Goal: Task Accomplishment & Management: Manage account settings

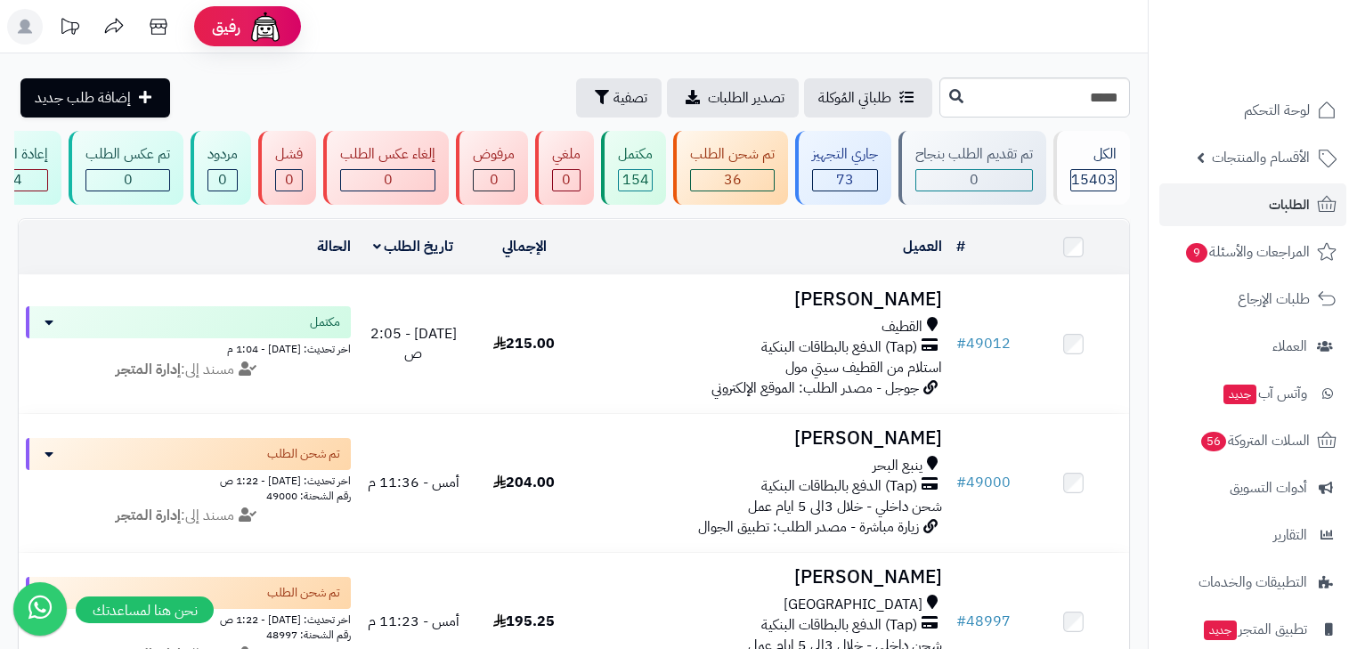
type input "*****"
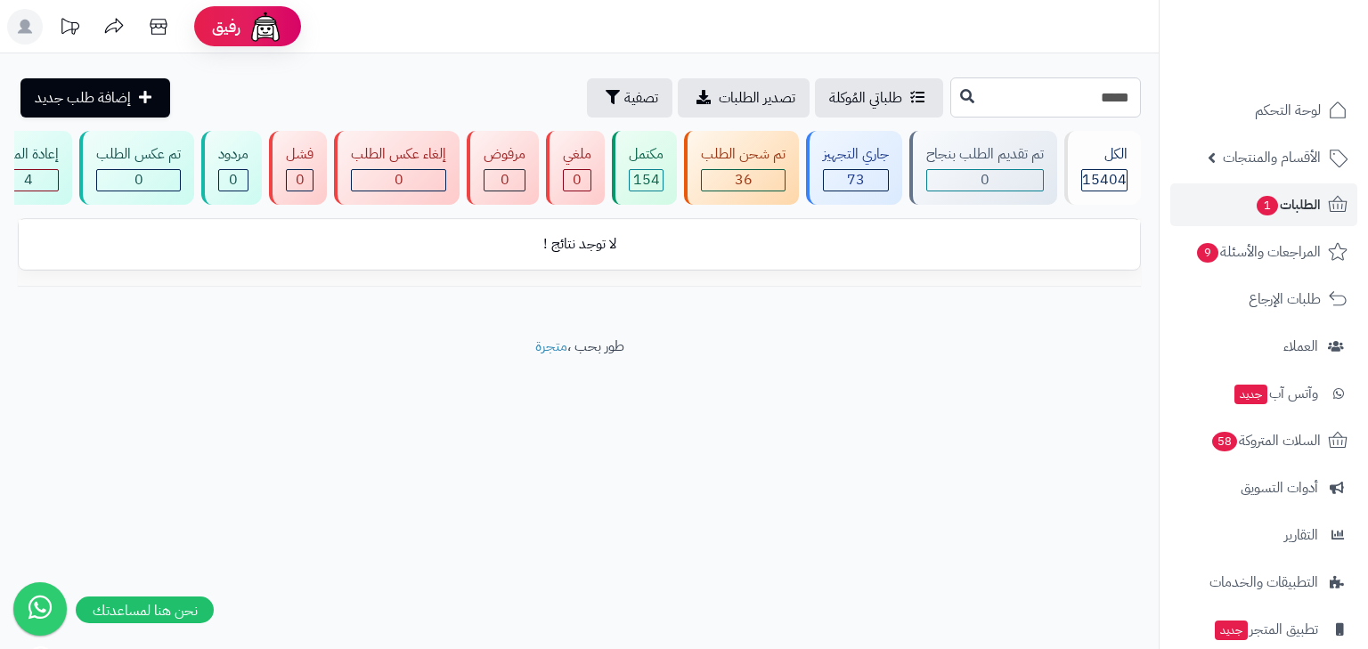
click at [1094, 94] on input "*****" at bounding box center [1045, 97] width 191 height 40
click at [1220, 209] on link "الطلبات 1" at bounding box center [1263, 204] width 187 height 43
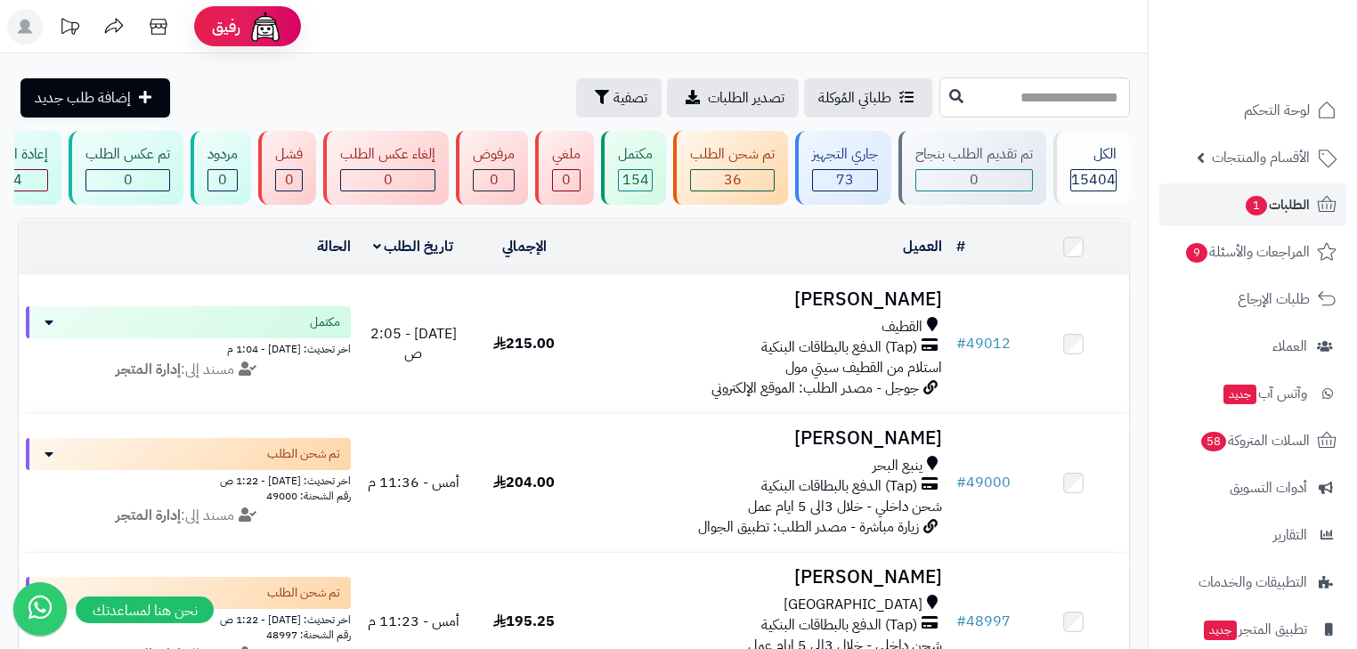
click at [1001, 95] on input "text" at bounding box center [1035, 97] width 191 height 40
paste input "*****"
type input "*****"
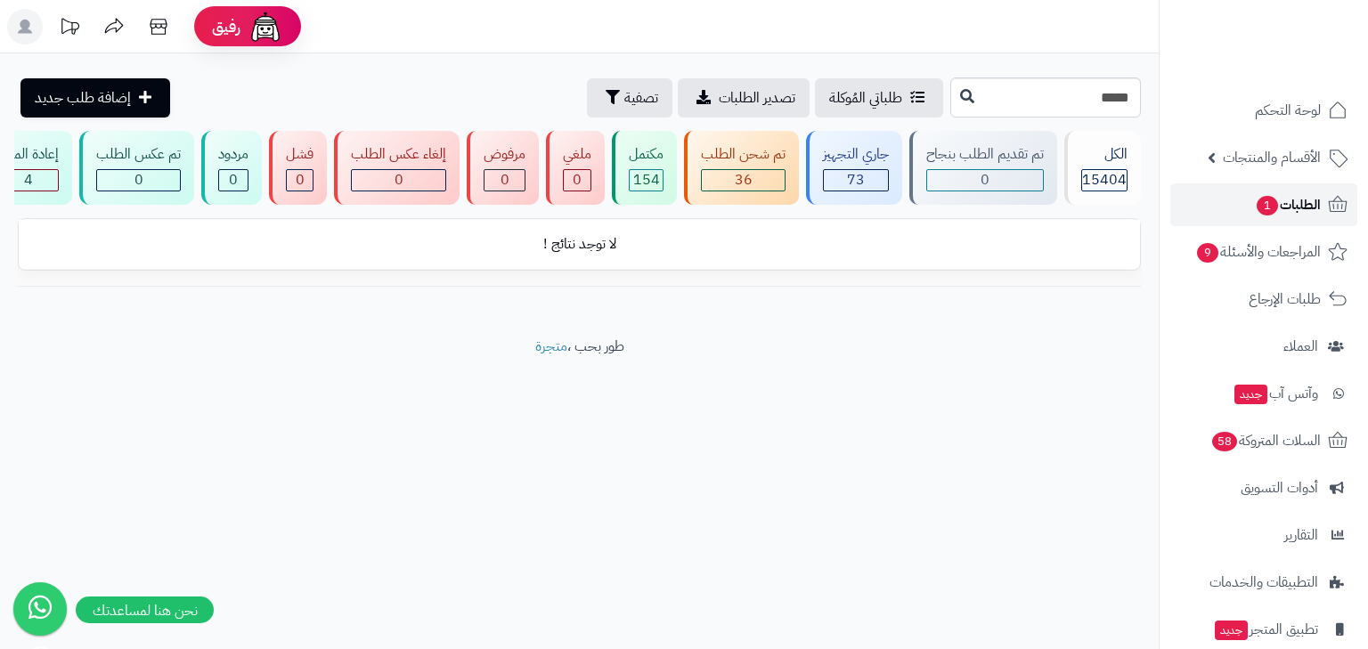
click at [1226, 199] on link "الطلبات 1" at bounding box center [1263, 204] width 187 height 43
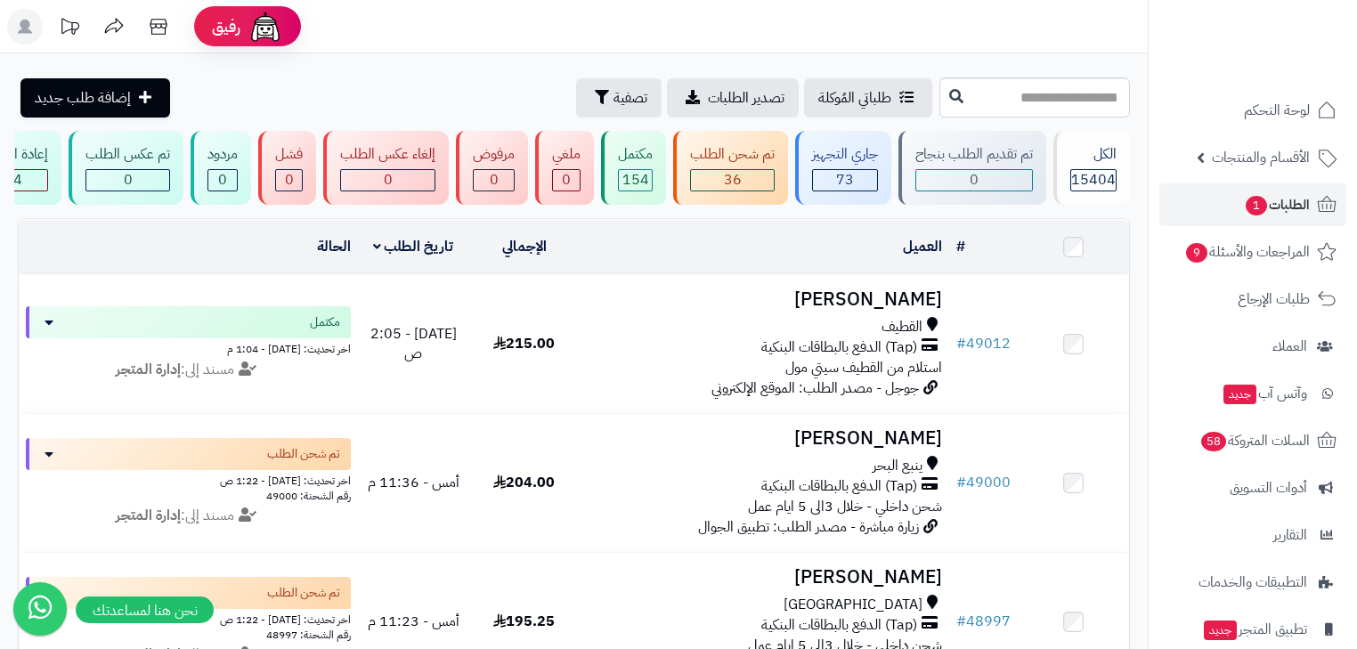
click at [20, 19] on rect at bounding box center [25, 27] width 36 height 36
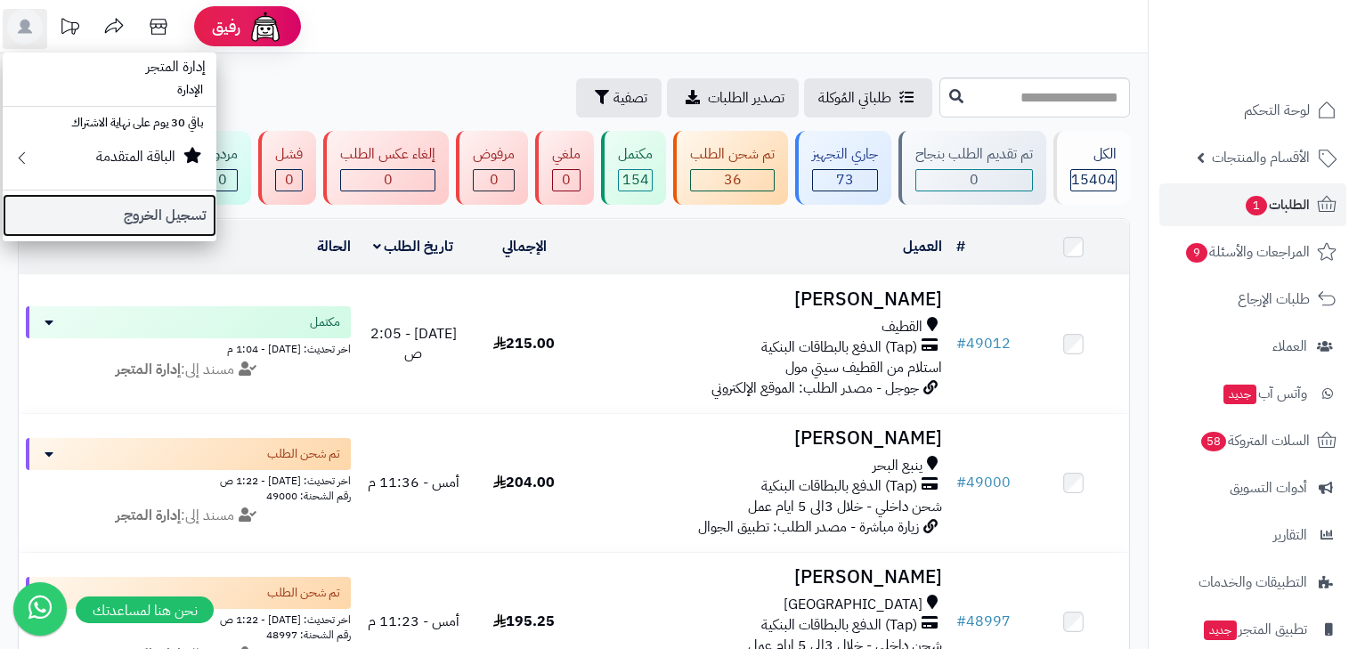
click at [142, 213] on link "تسجيل الخروج" at bounding box center [110, 215] width 214 height 43
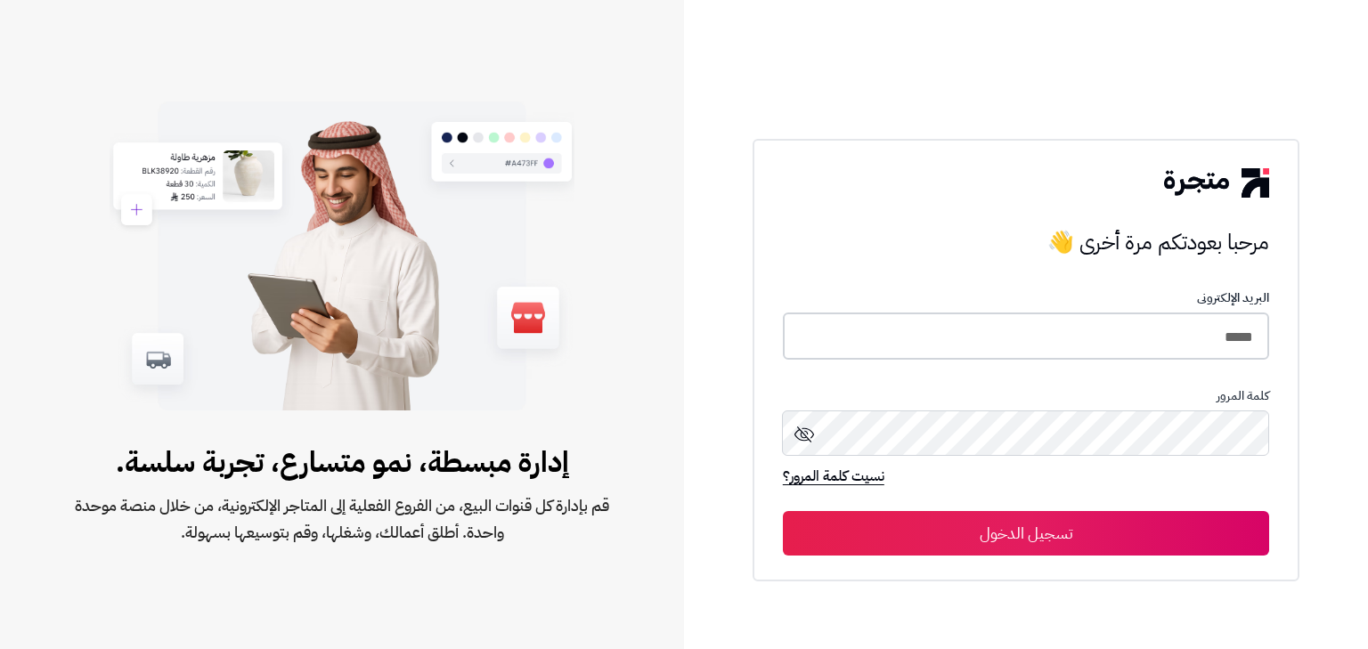
click at [1000, 328] on input "*****" at bounding box center [1026, 336] width 486 height 47
type input "*****"
click at [1014, 552] on button "تسجيل الدخول" at bounding box center [1026, 532] width 486 height 45
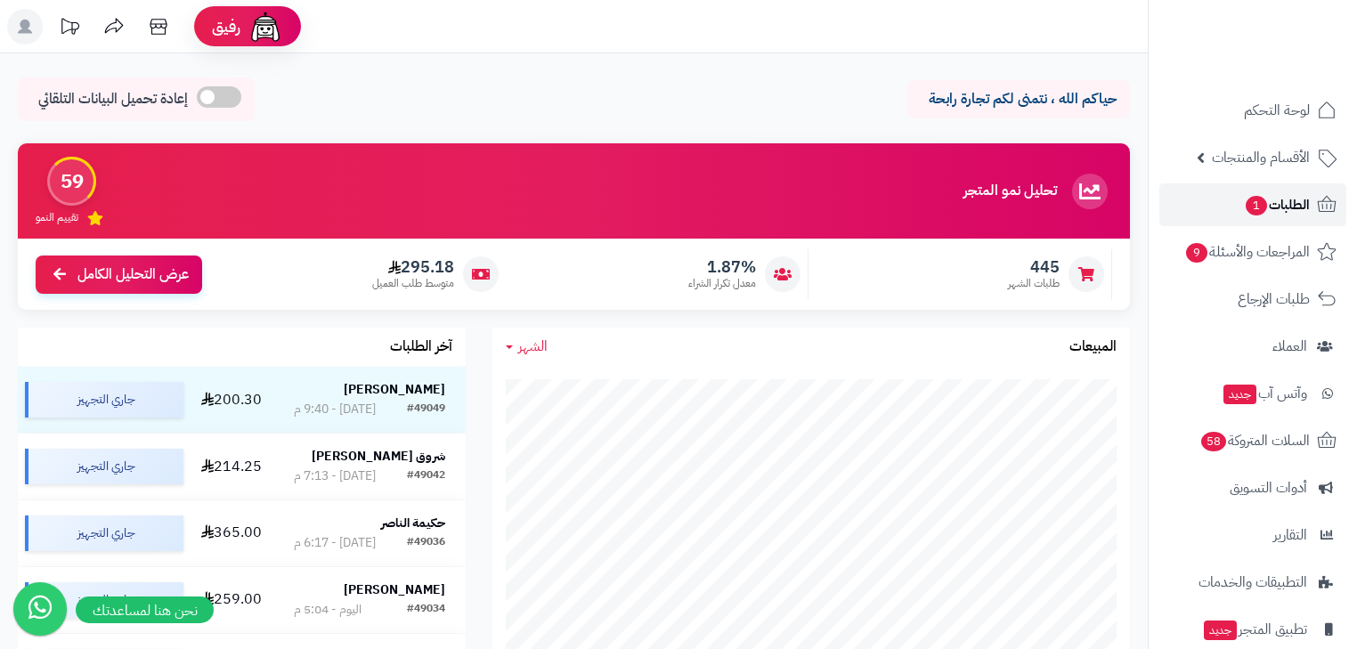
click at [1318, 206] on icon at bounding box center [1326, 204] width 21 height 21
click at [1231, 208] on link "الطلبات 1" at bounding box center [1253, 204] width 187 height 43
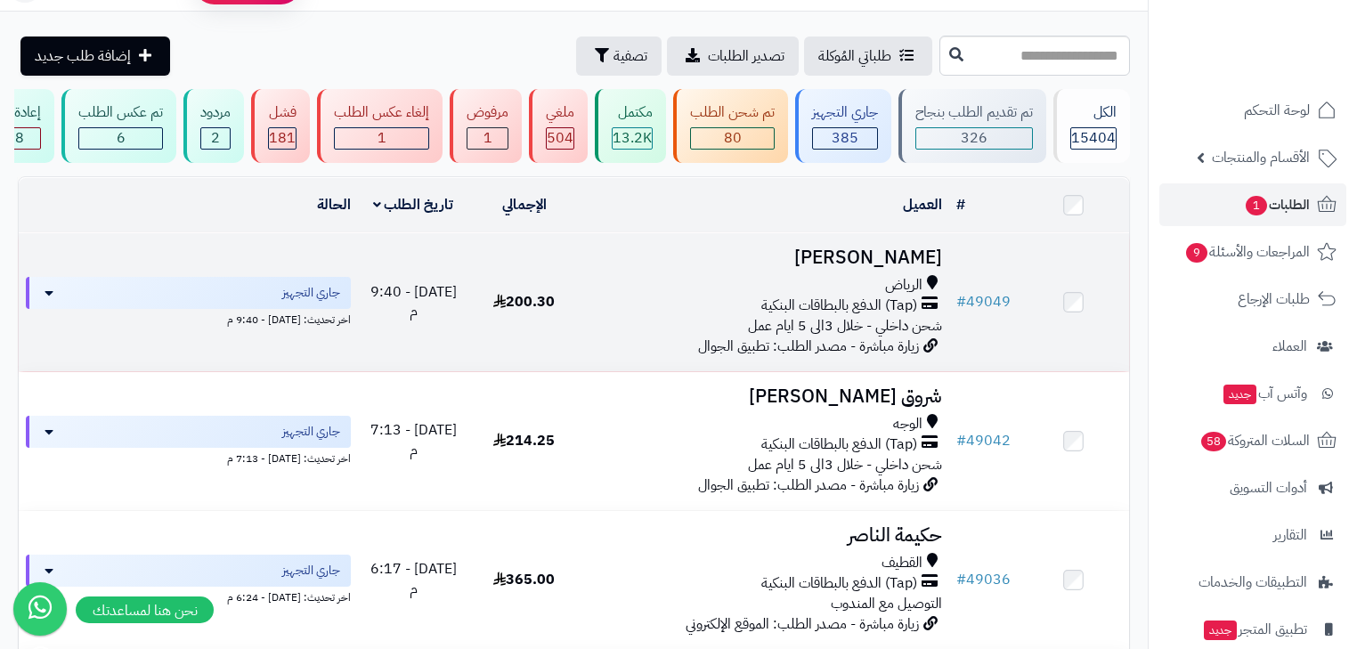
scroll to position [71, 0]
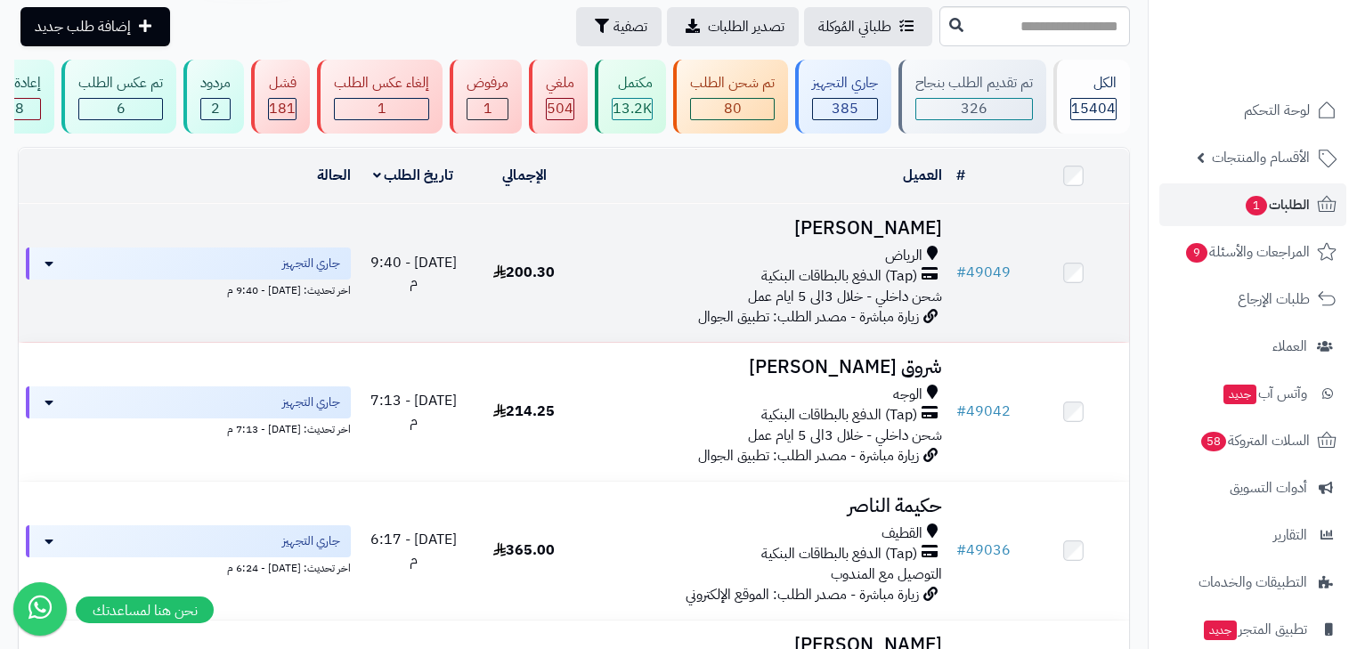
click at [916, 287] on span "(Tap) الدفع بالبطاقات البنكية" at bounding box center [839, 276] width 156 height 20
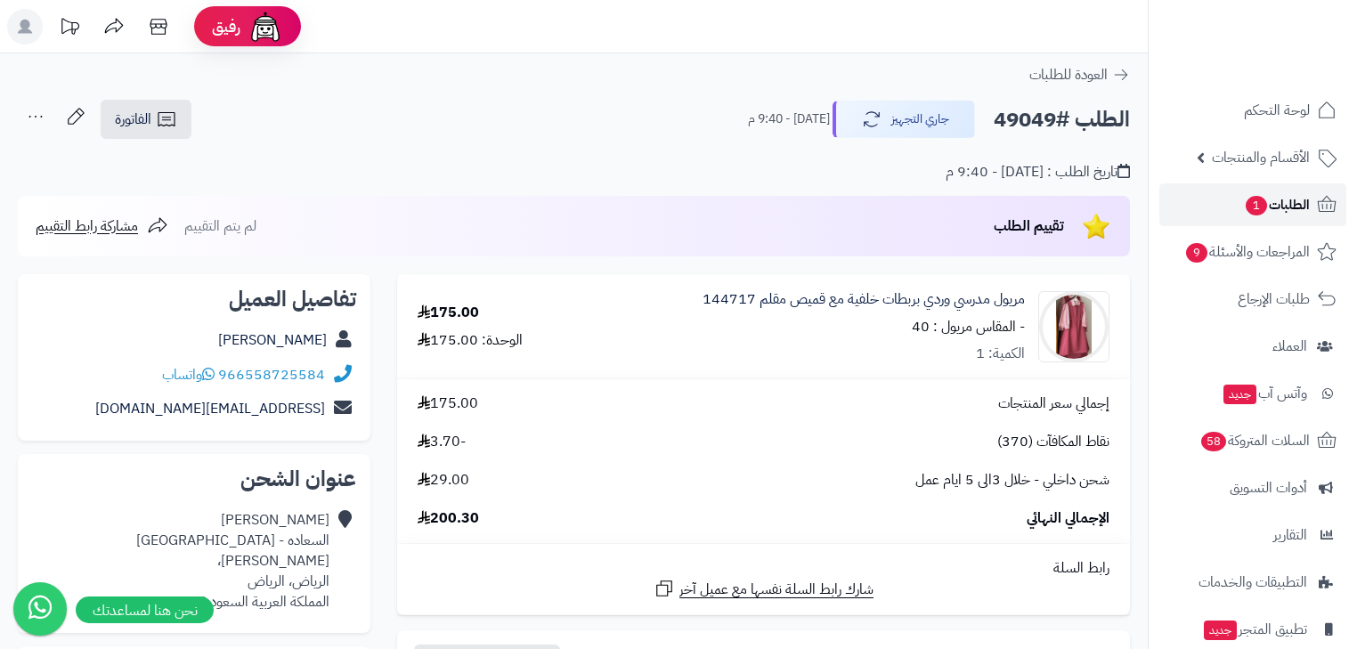
click at [1340, 199] on link "الطلبات 1" at bounding box center [1253, 204] width 187 height 43
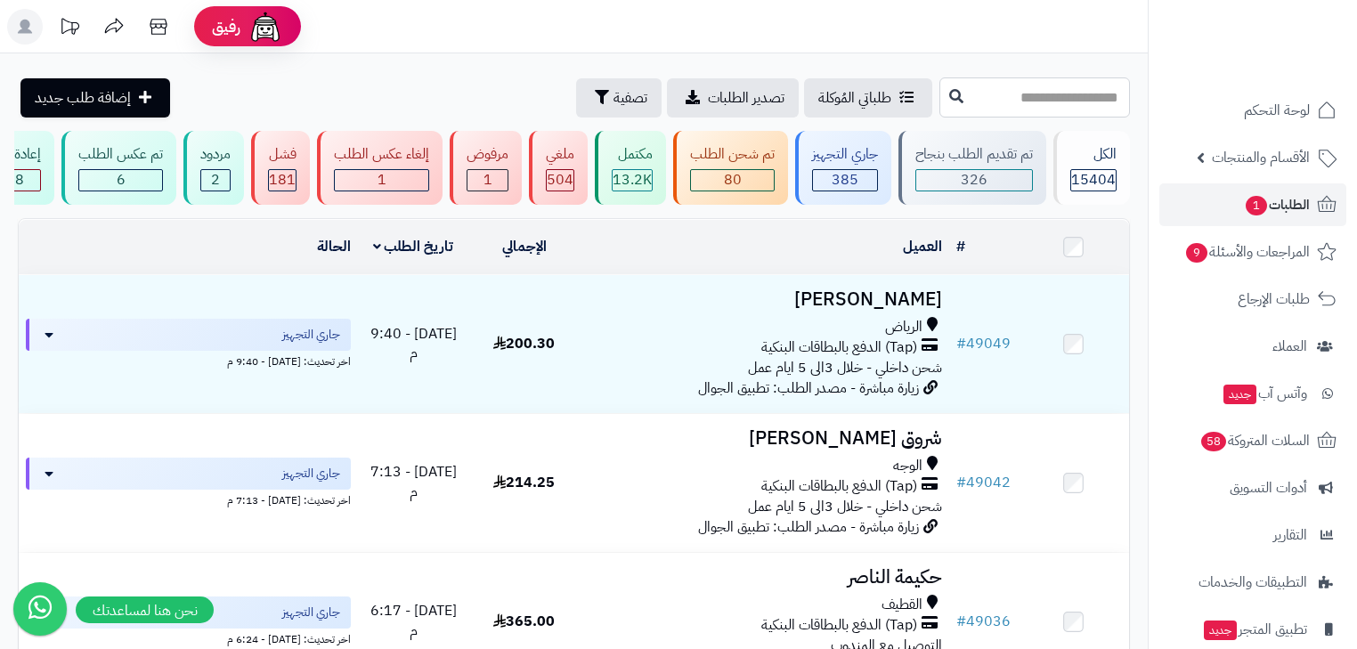
click at [1087, 100] on input "text" at bounding box center [1035, 97] width 191 height 40
type input "*****"
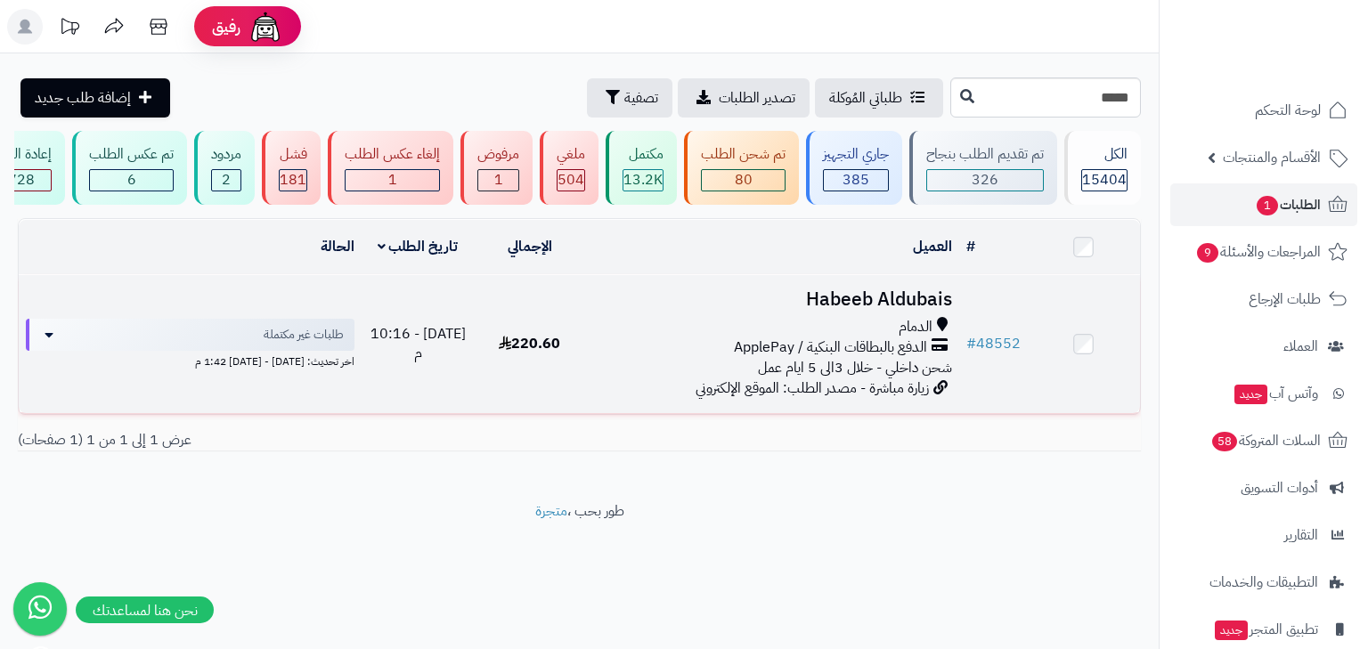
click at [946, 334] on icon at bounding box center [942, 327] width 11 height 20
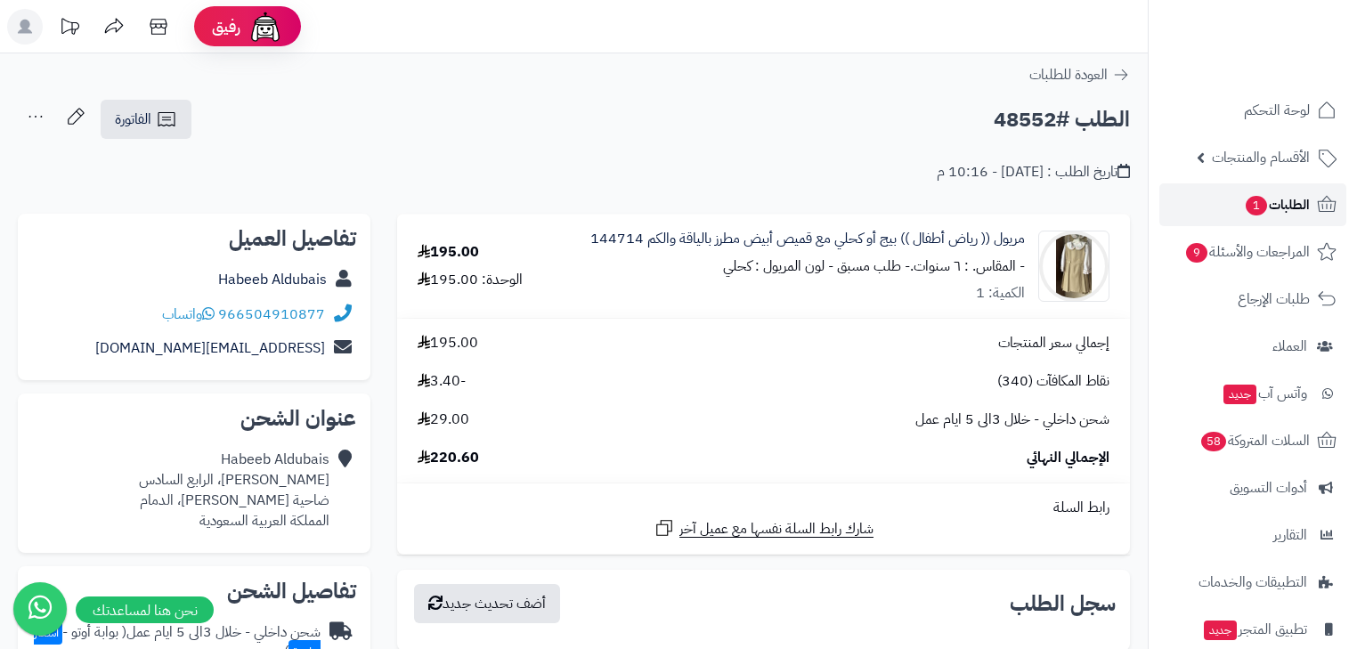
click at [1250, 208] on span "1" at bounding box center [1256, 206] width 21 height 20
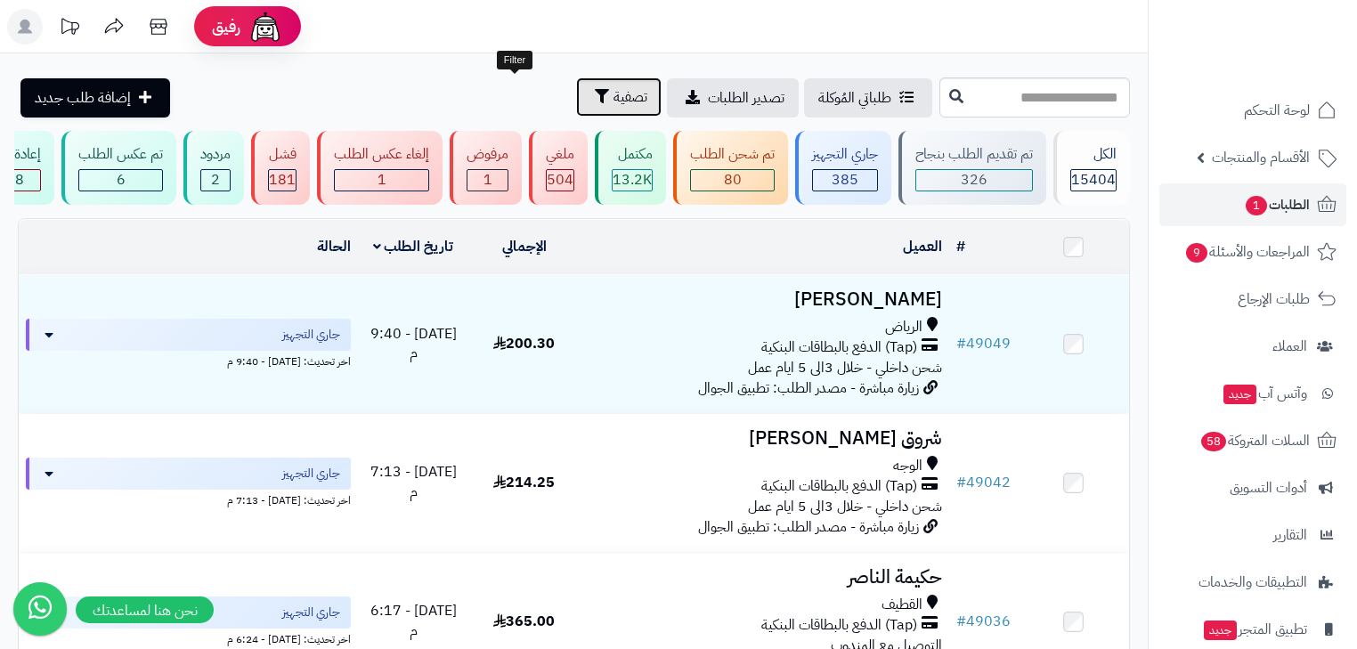
click at [614, 96] on span "تصفية" at bounding box center [631, 96] width 34 height 21
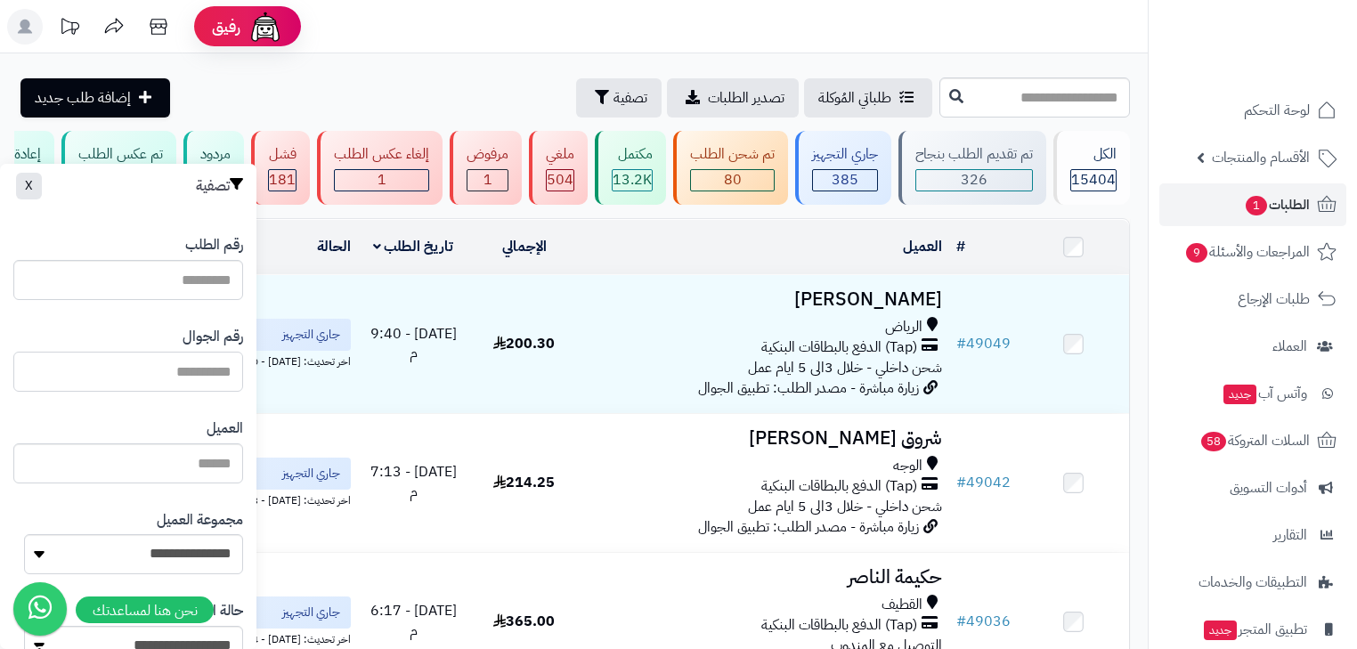
click at [201, 384] on input "text" at bounding box center [128, 372] width 230 height 40
type input "*********"
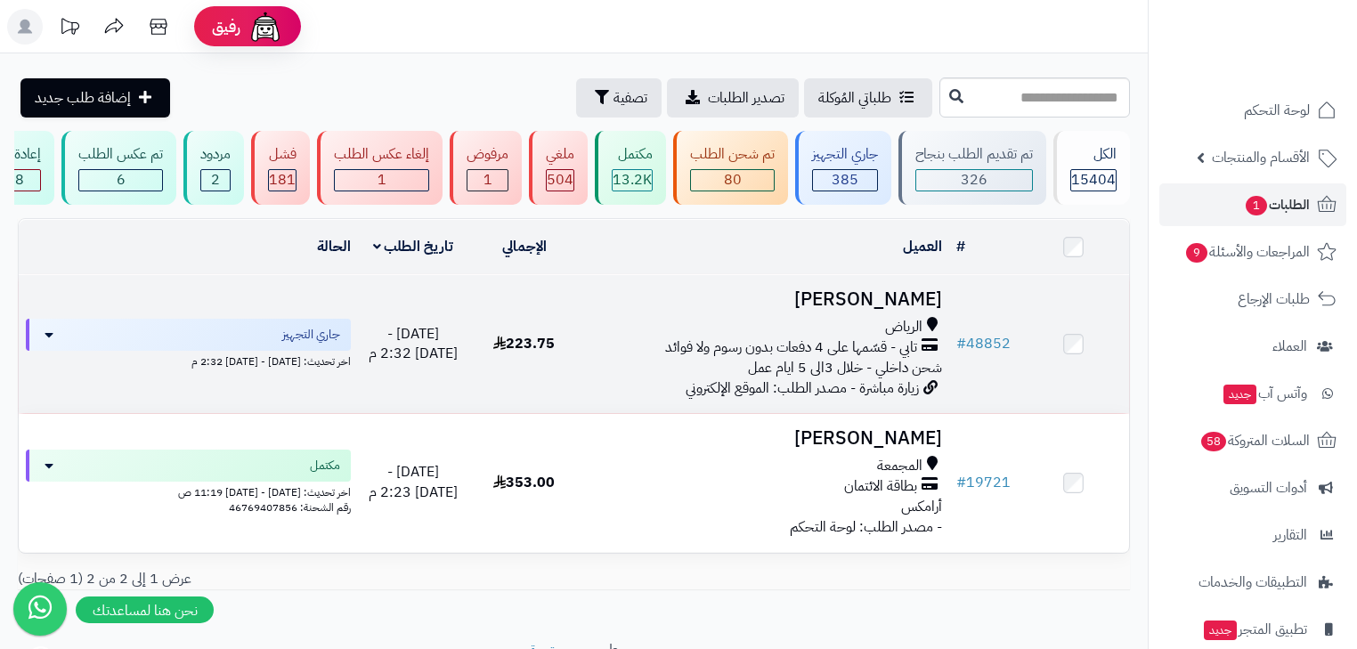
click at [838, 358] on span "تابي - قسّمها على 4 دفعات بدون رسوم ولا فوائد" at bounding box center [791, 348] width 252 height 20
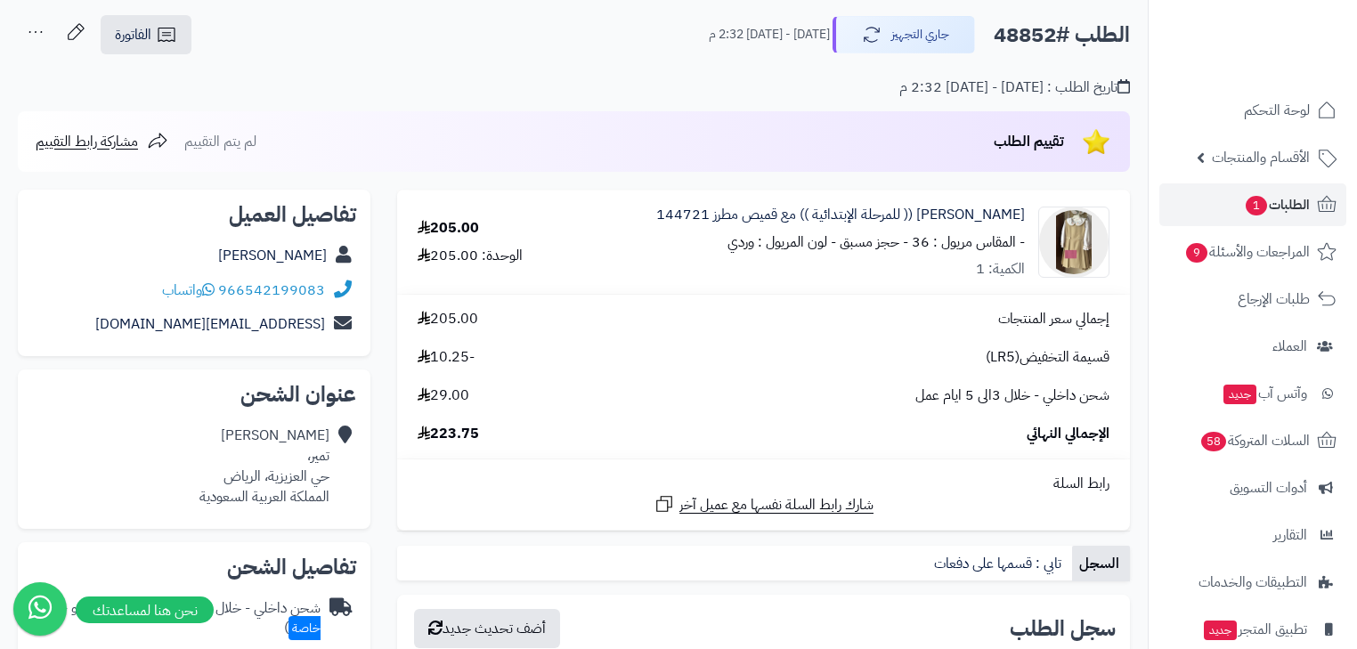
scroll to position [71, 0]
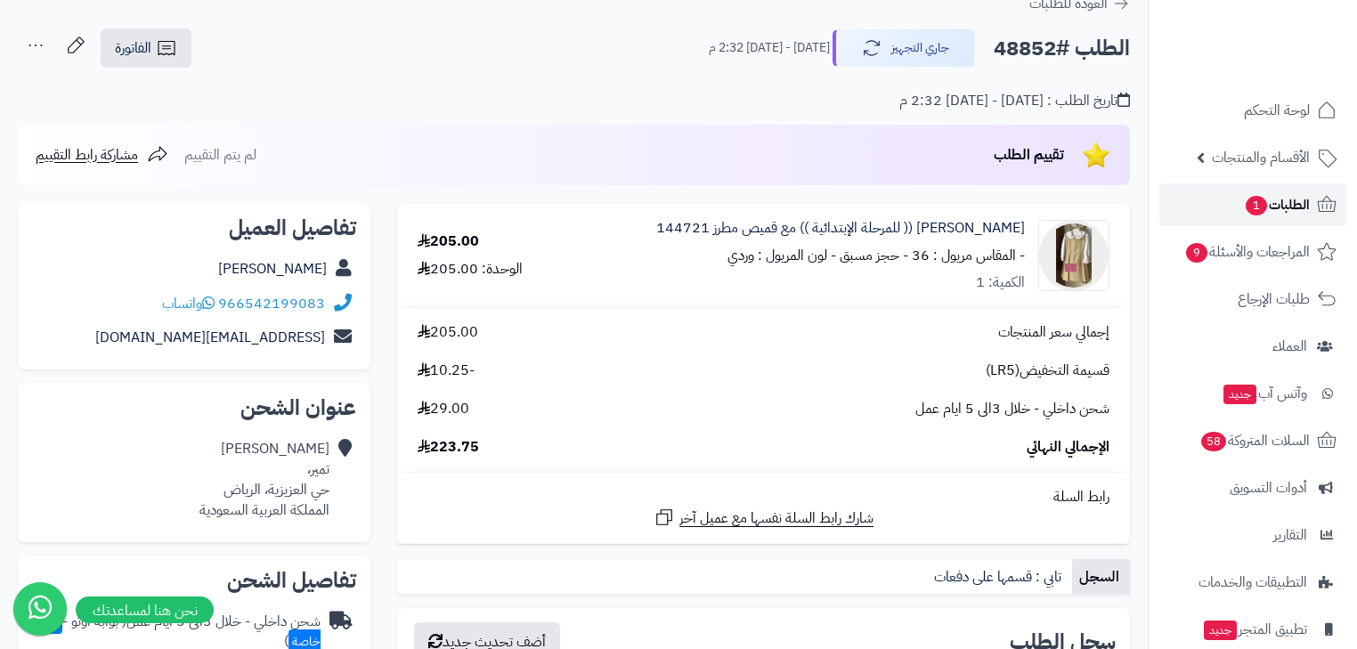
click at [1275, 215] on span "الطلبات 1" at bounding box center [1277, 204] width 66 height 25
click at [1307, 212] on span "الطلبات 1" at bounding box center [1277, 204] width 66 height 25
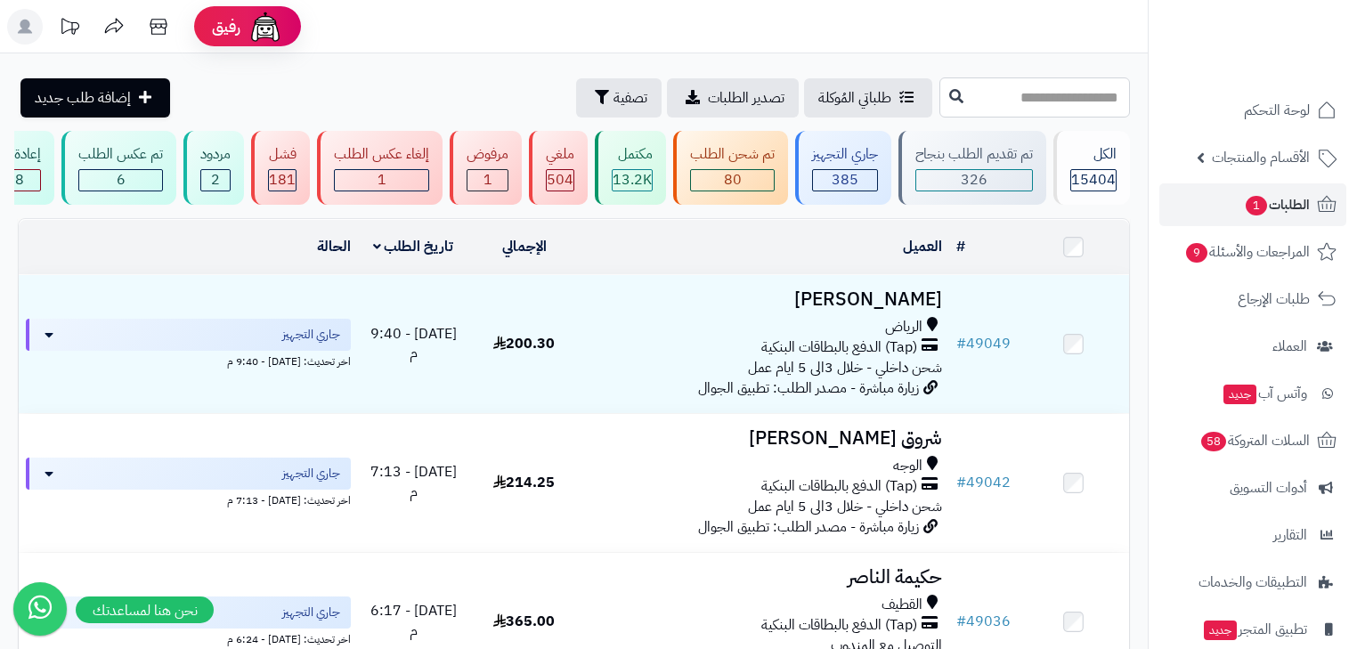
click at [997, 98] on input "text" at bounding box center [1035, 97] width 191 height 40
type input "*****"
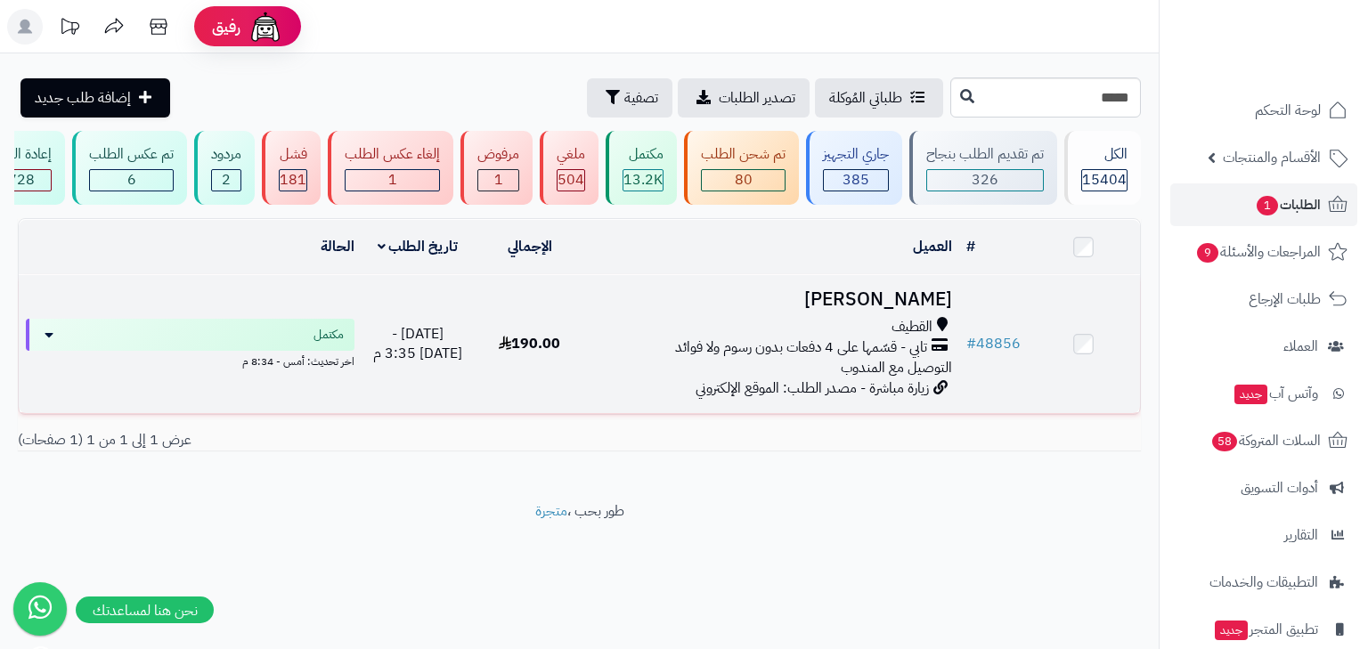
click at [927, 395] on span "زيارة مباشرة - مصدر الطلب: الموقع الإلكتروني" at bounding box center [812, 388] width 233 height 21
click at [912, 379] on span "التوصيل مع المندوب" at bounding box center [896, 367] width 111 height 21
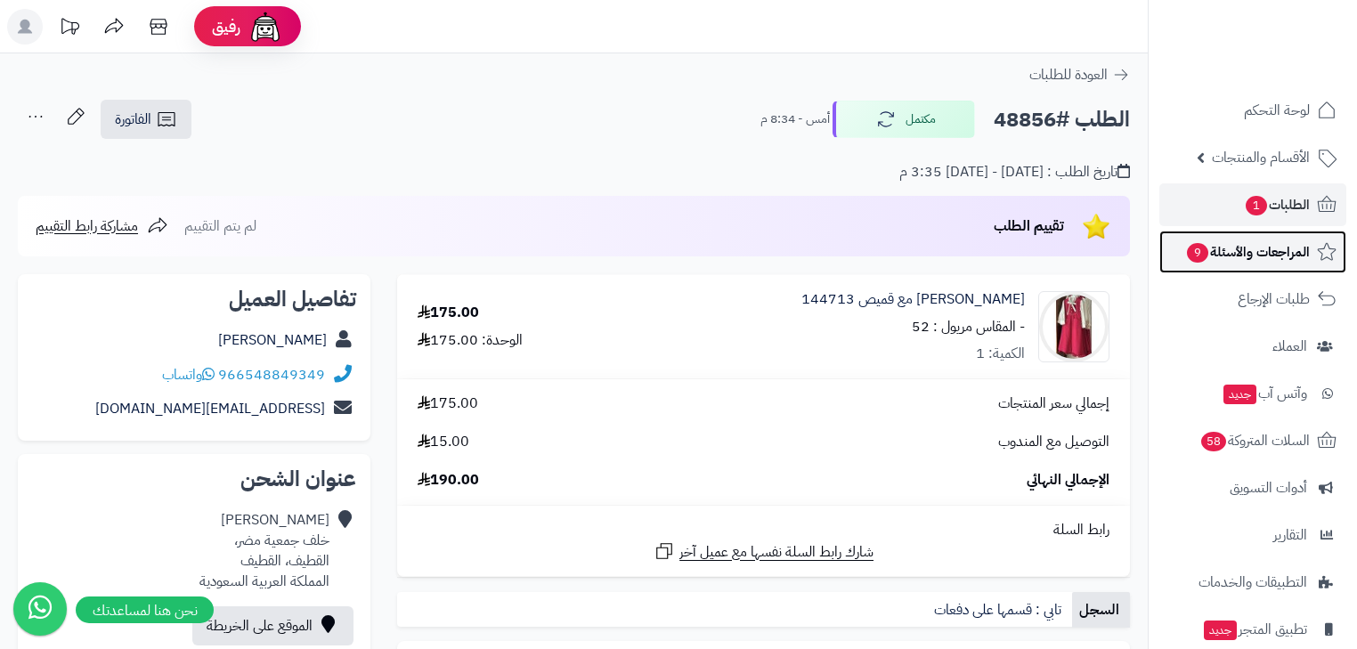
click at [1284, 258] on span "المراجعات والأسئلة 9" at bounding box center [1247, 252] width 125 height 25
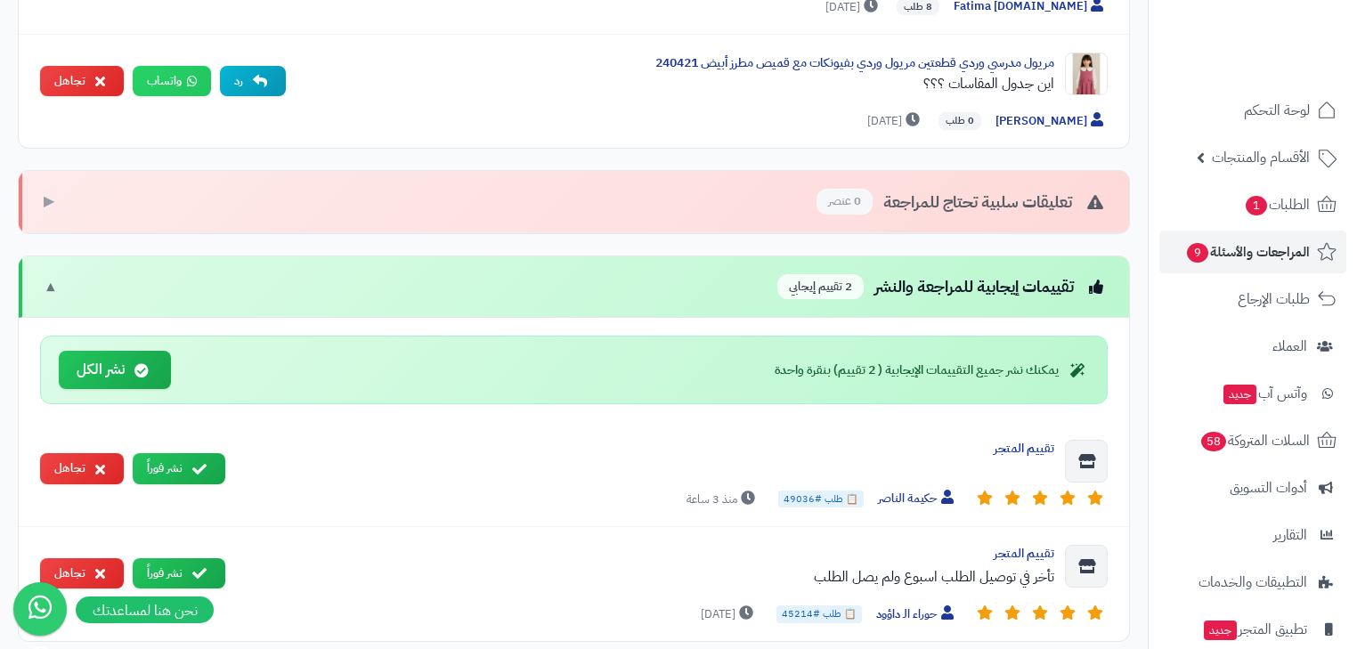
scroll to position [1069, 0]
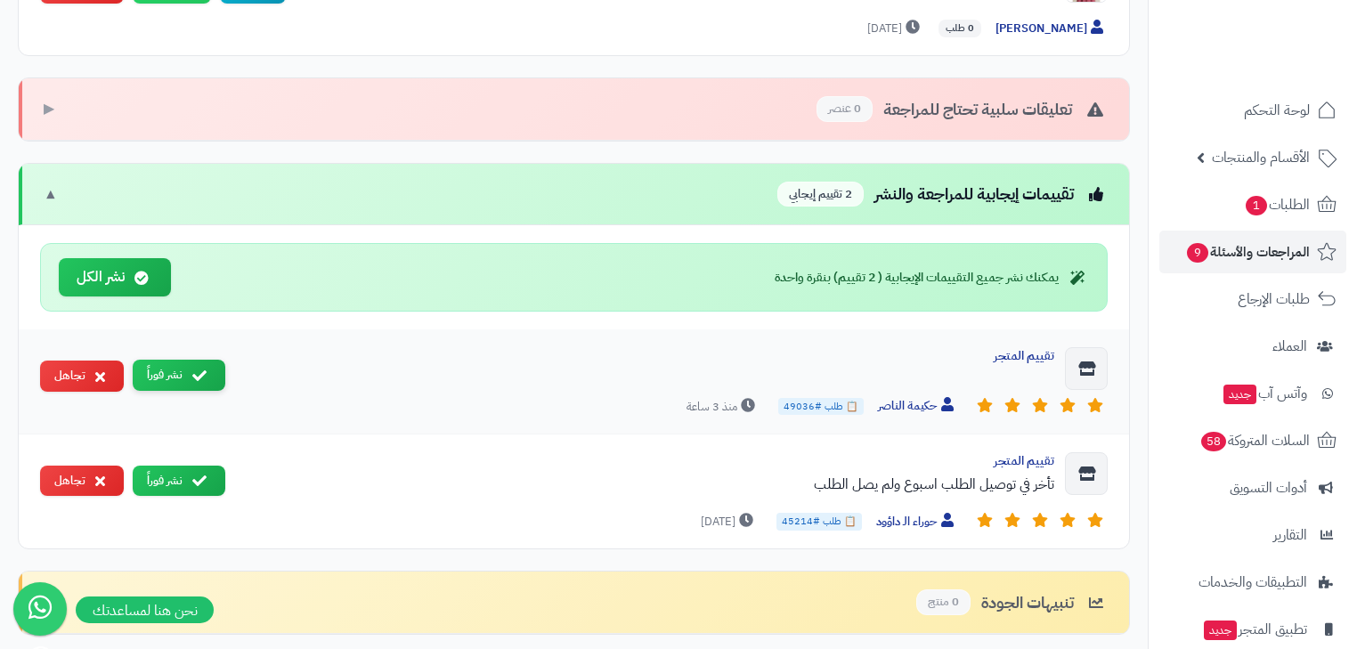
click at [191, 377] on button "نشر فوراً" at bounding box center [179, 375] width 93 height 31
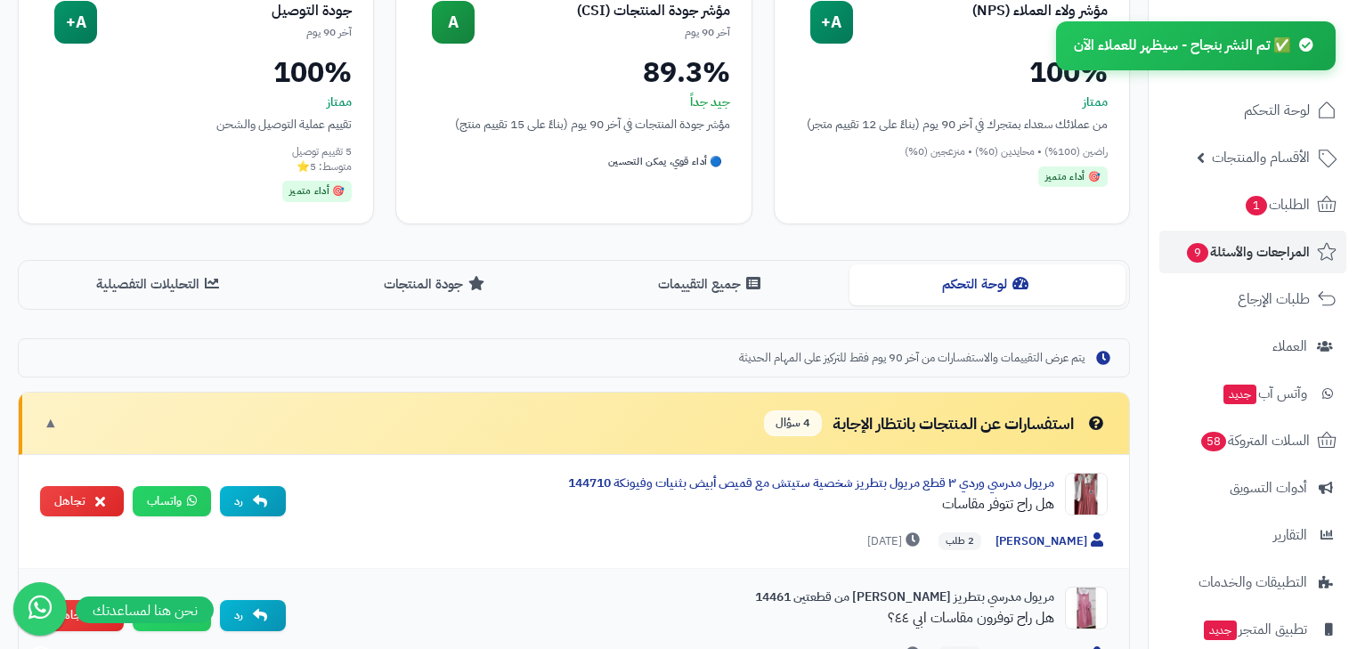
scroll to position [71, 0]
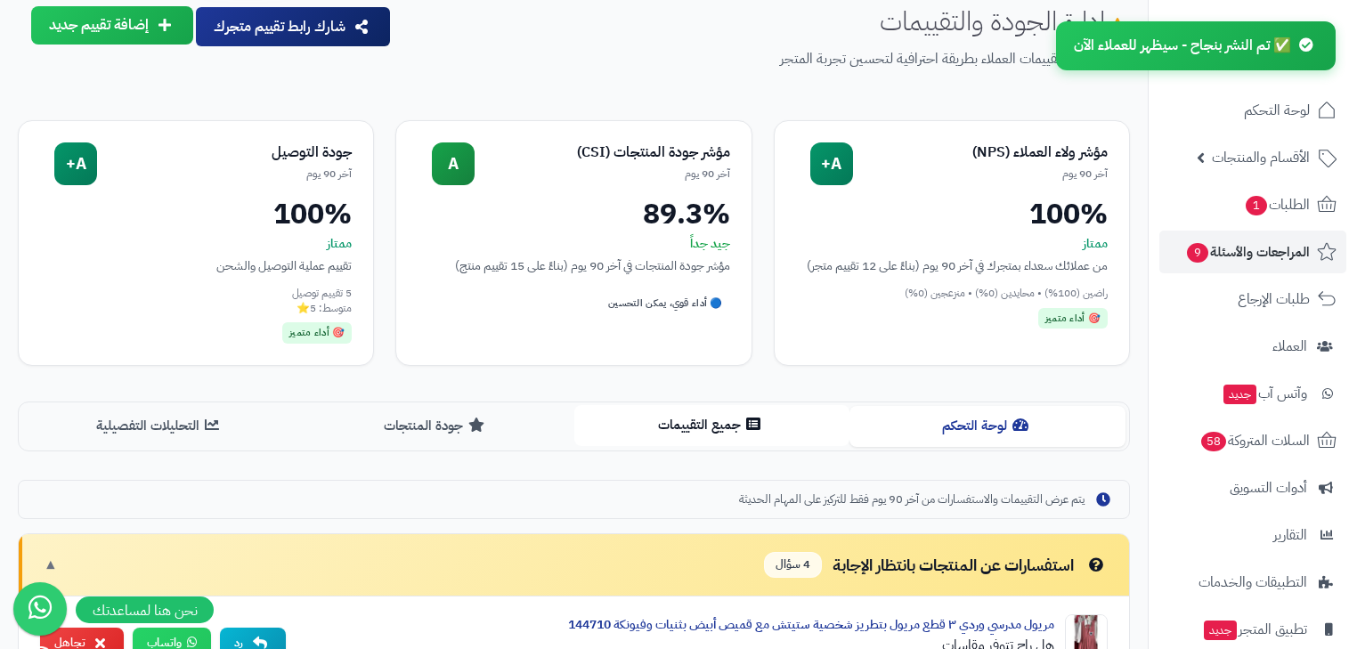
click at [716, 421] on button "جميع التقييمات" at bounding box center [712, 425] width 276 height 40
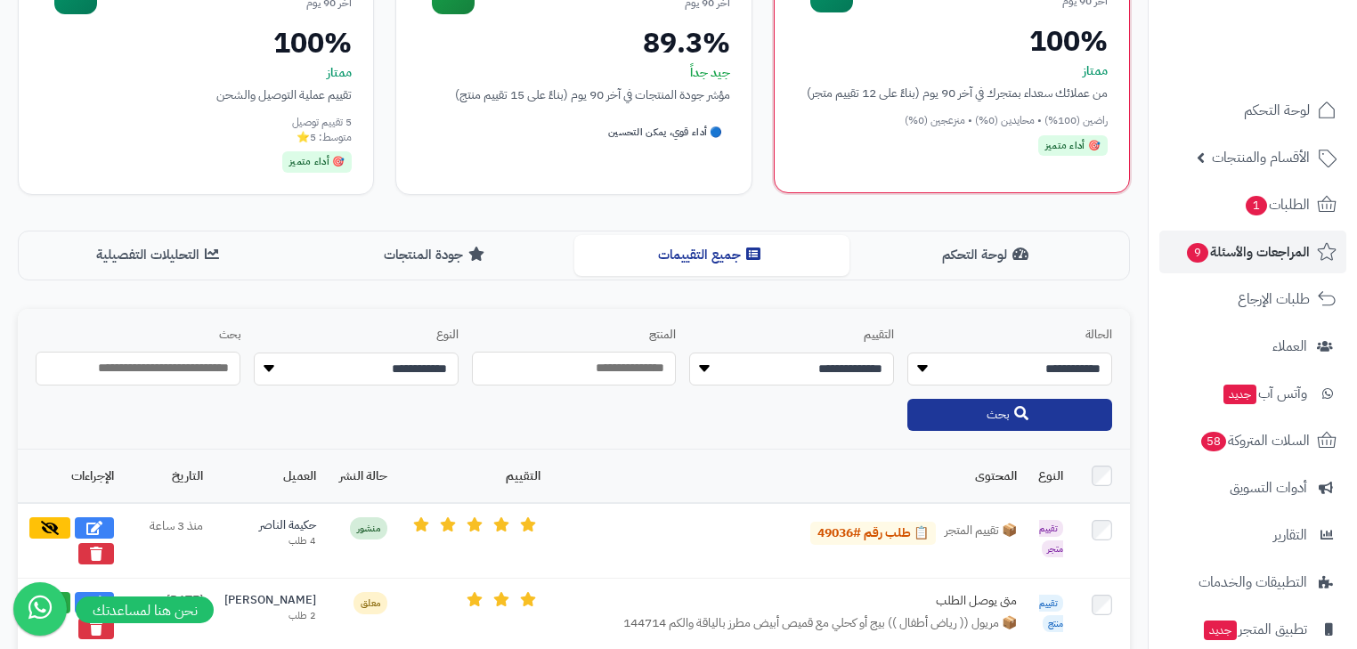
scroll to position [214, 0]
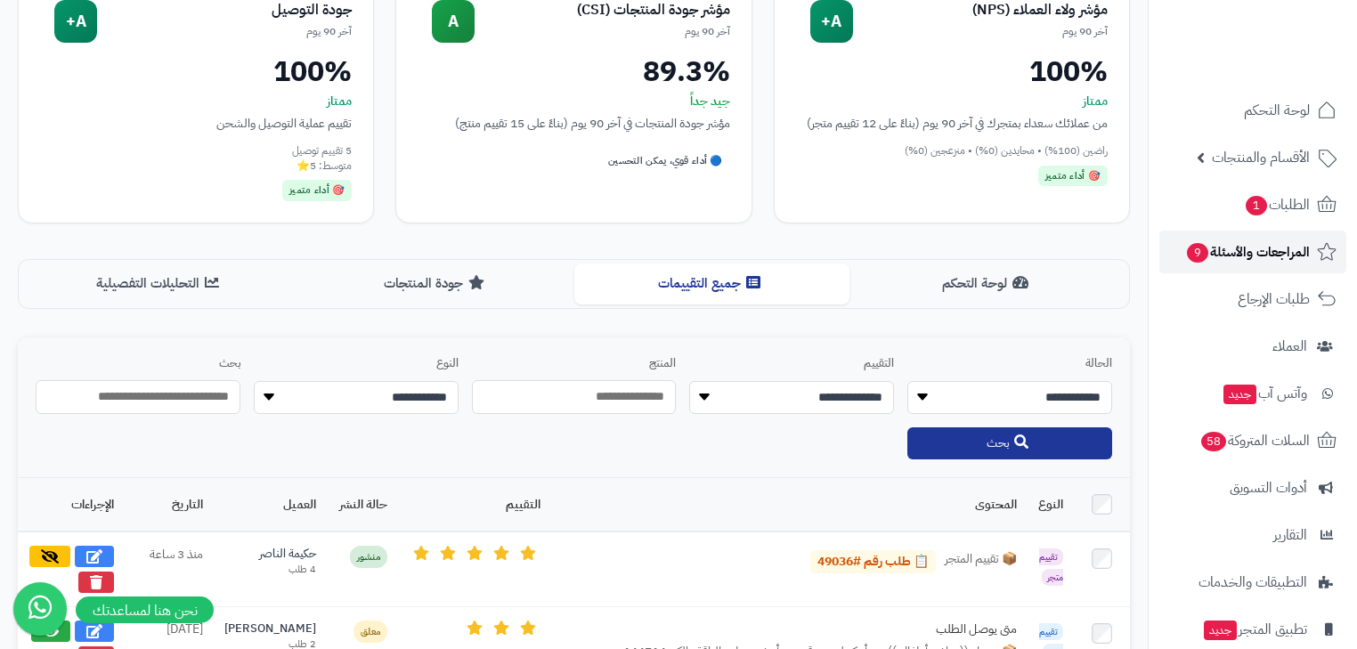
click at [1280, 240] on span "المراجعات والأسئلة 9" at bounding box center [1247, 252] width 125 height 25
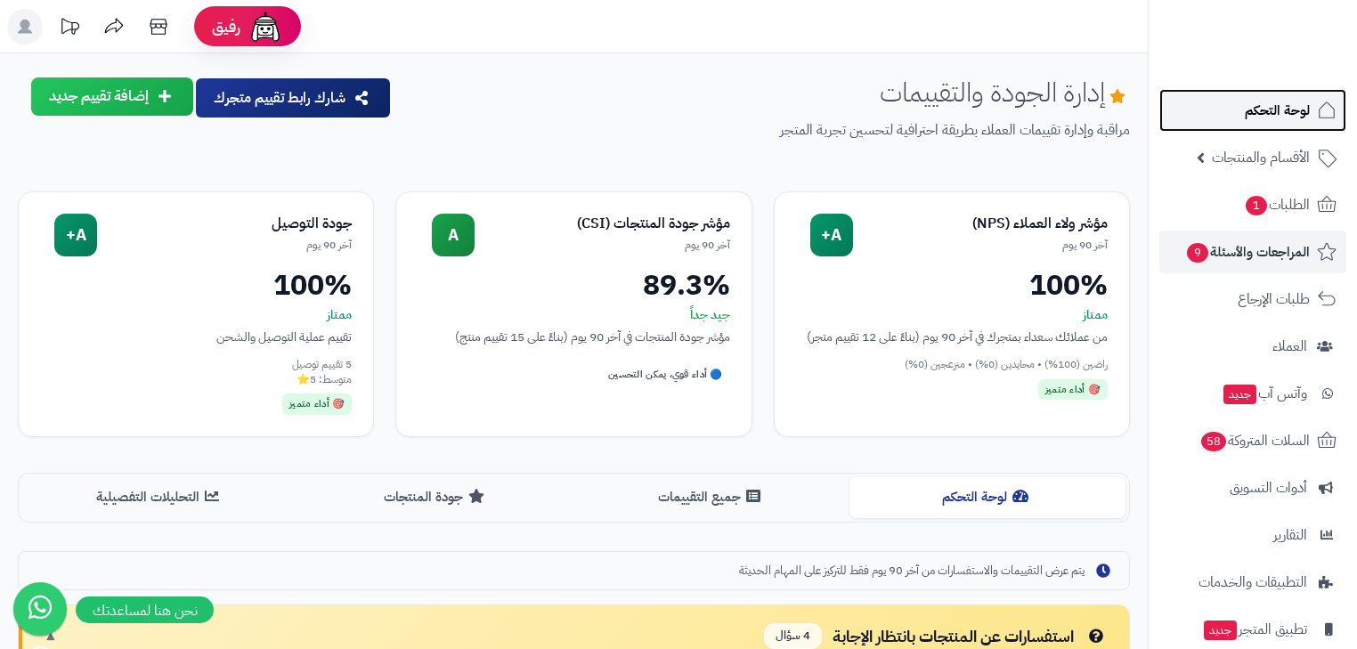
click at [1293, 105] on span "لوحة التحكم" at bounding box center [1277, 110] width 65 height 25
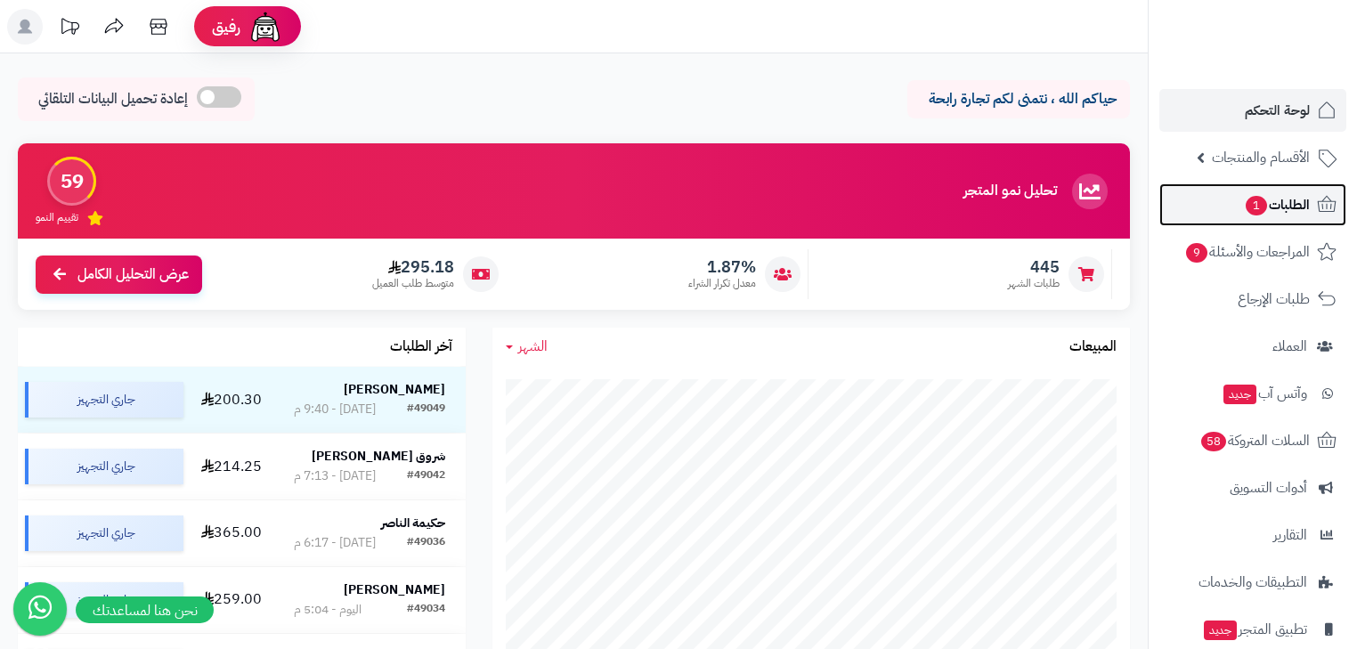
click at [1250, 211] on span "1" at bounding box center [1256, 205] width 23 height 21
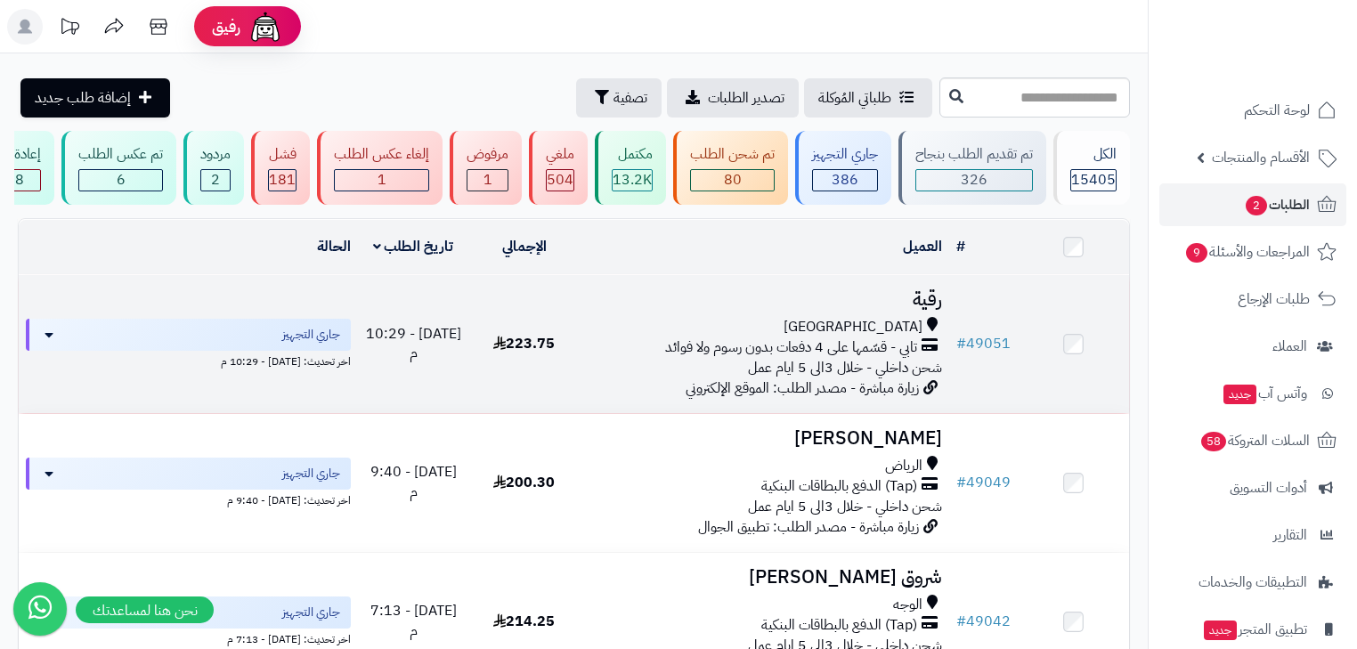
click at [848, 332] on div "[GEOGRAPHIC_DATA]" at bounding box center [764, 327] width 355 height 20
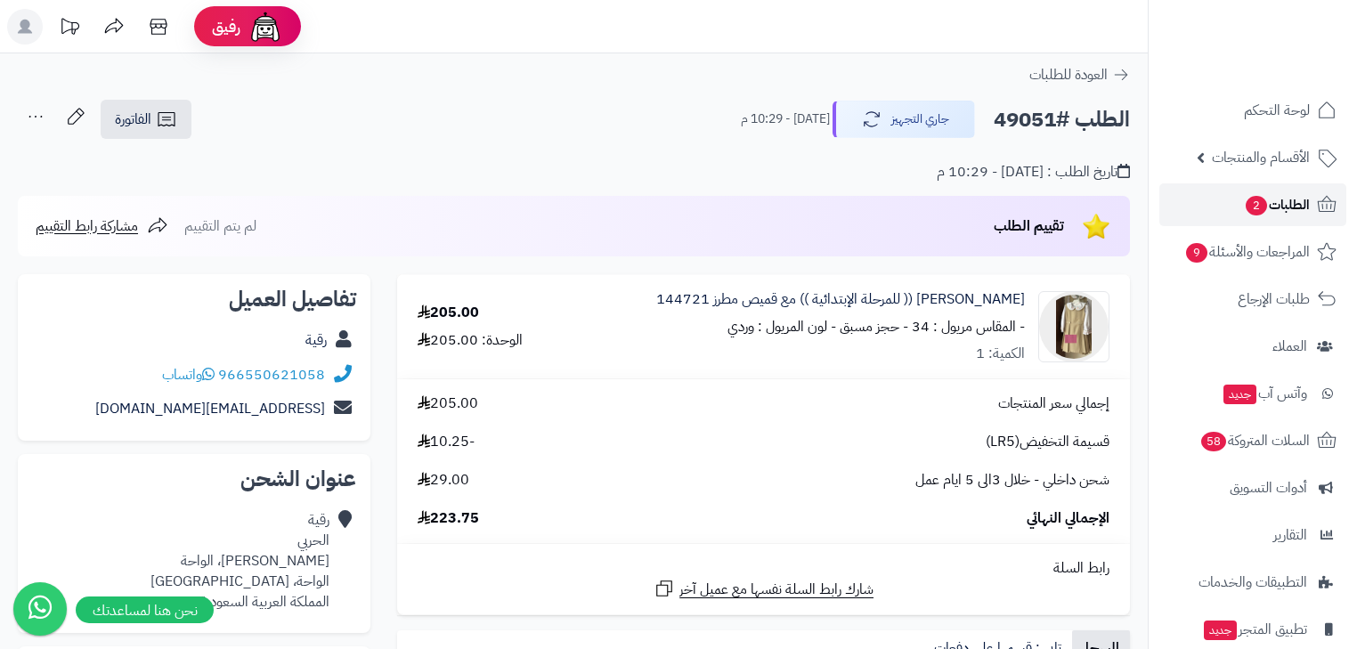
click at [1235, 213] on link "الطلبات 2" at bounding box center [1253, 204] width 187 height 43
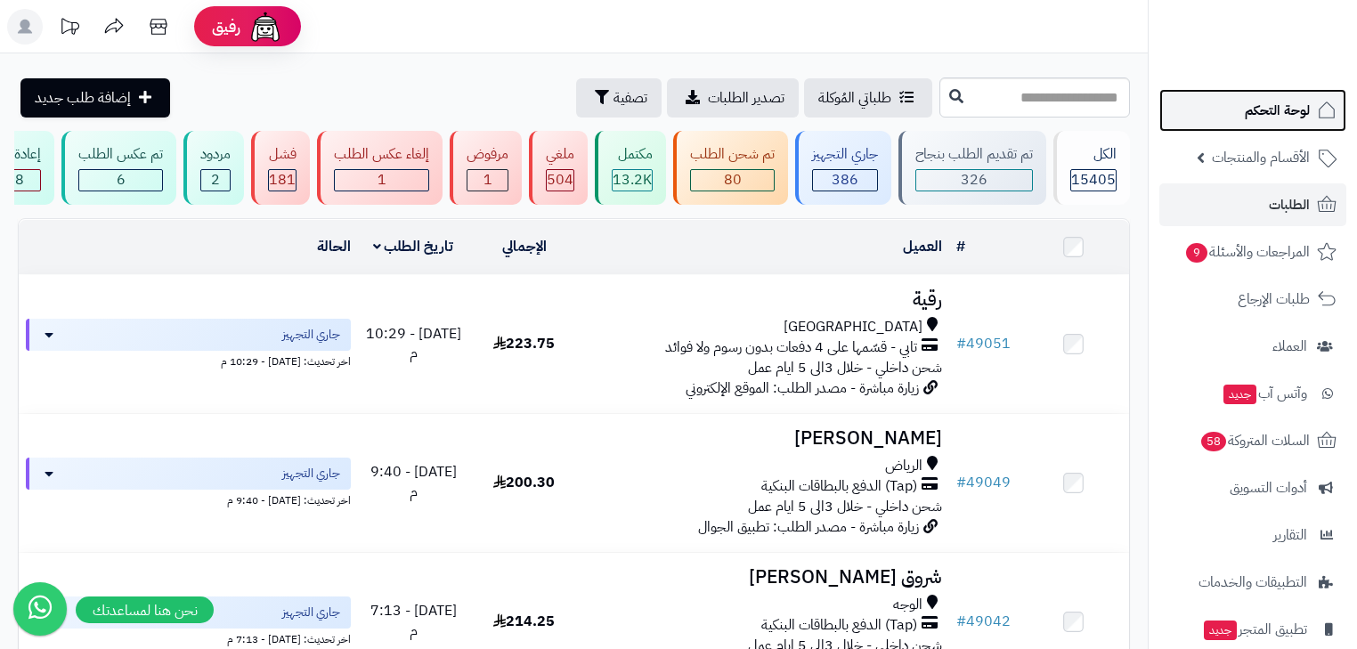
click at [1247, 98] on span "لوحة التحكم" at bounding box center [1277, 110] width 65 height 25
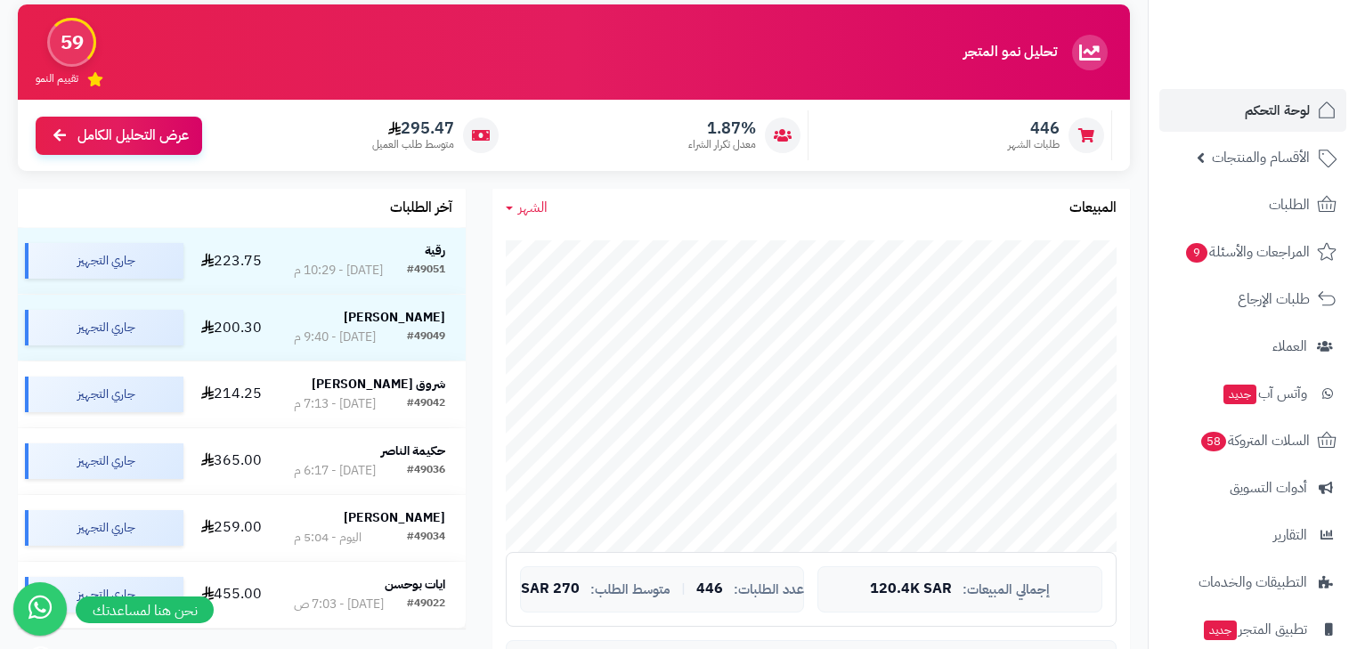
scroll to position [142, 0]
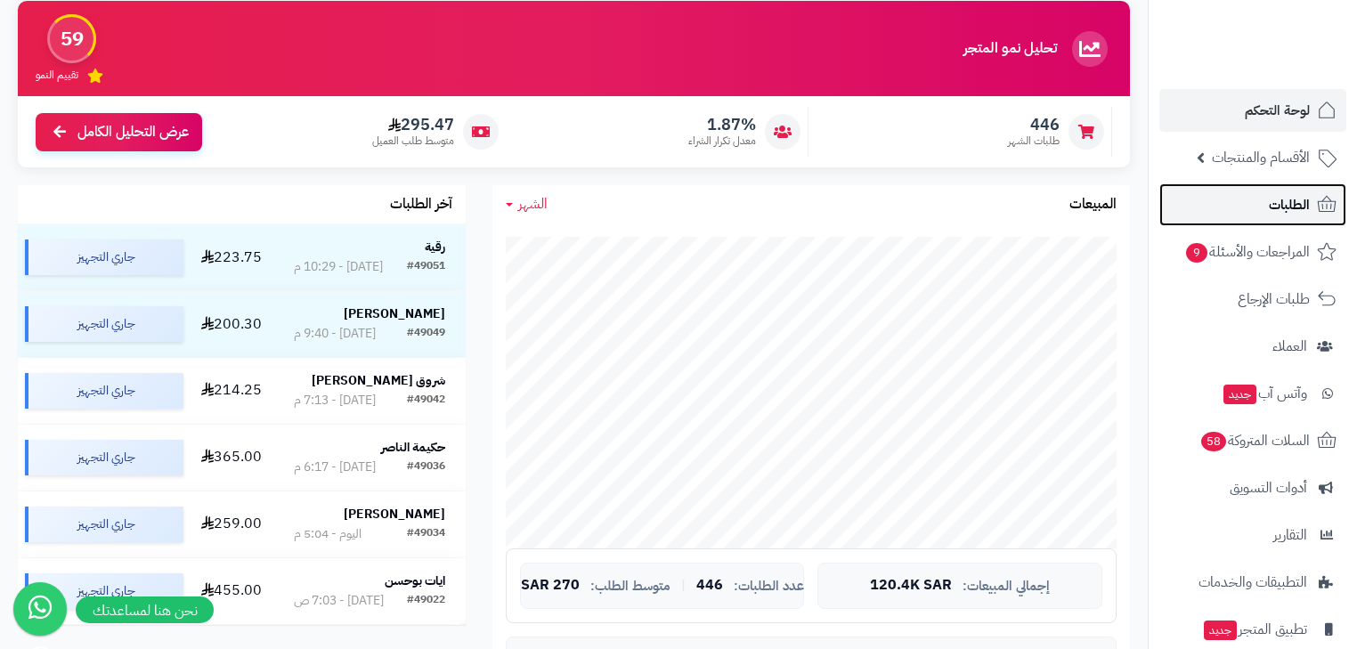
click at [1237, 208] on link "الطلبات" at bounding box center [1253, 204] width 187 height 43
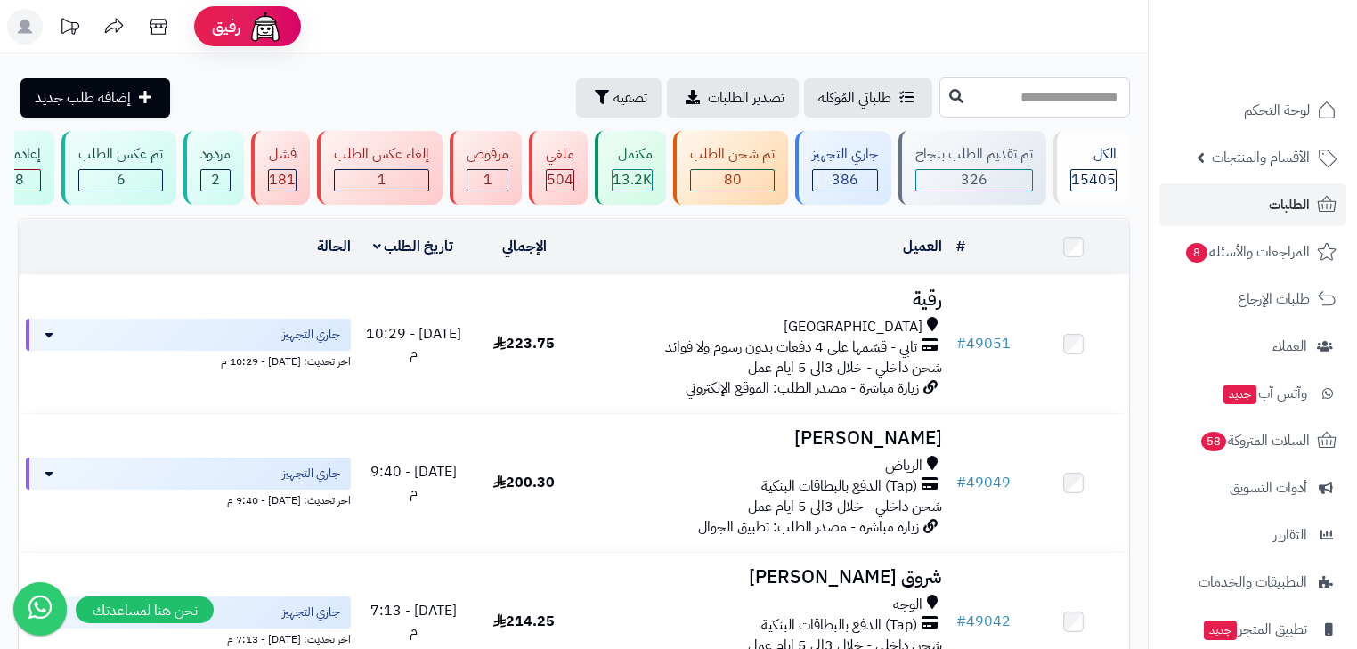
click at [1049, 102] on input "text" at bounding box center [1035, 97] width 191 height 40
type input "*****"
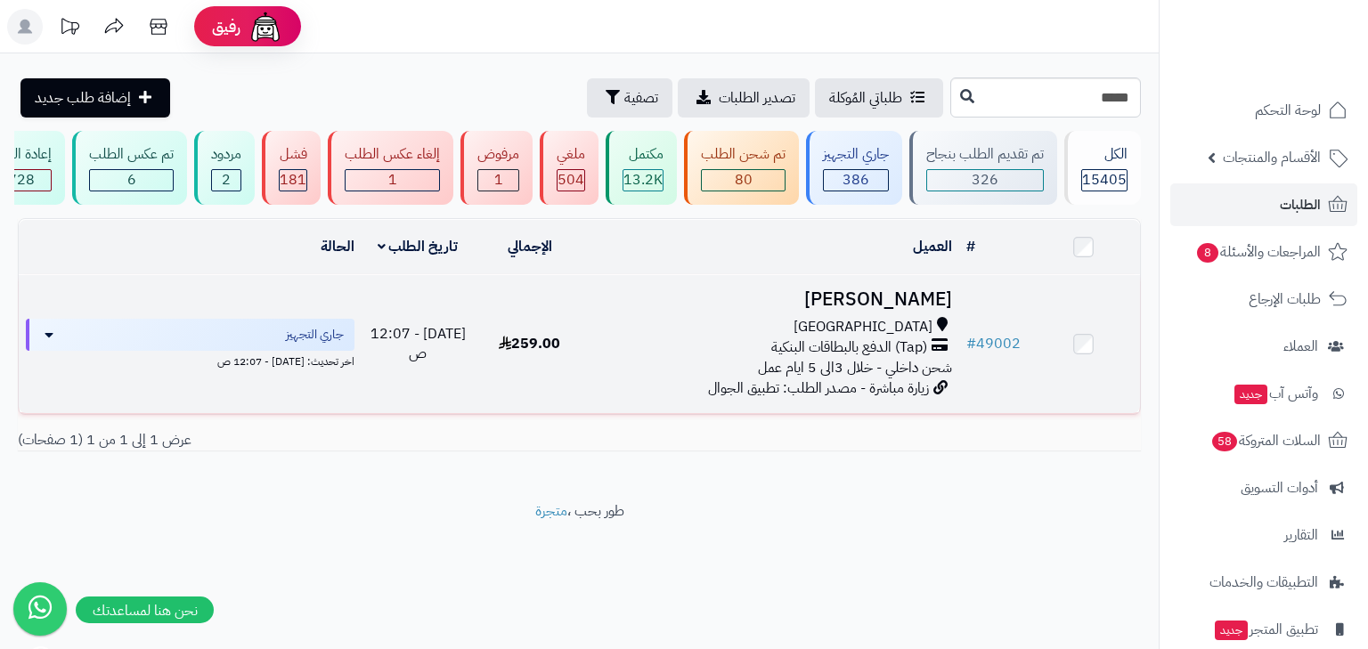
click at [822, 358] on span "(Tap) الدفع بالبطاقات البنكية" at bounding box center [849, 348] width 156 height 20
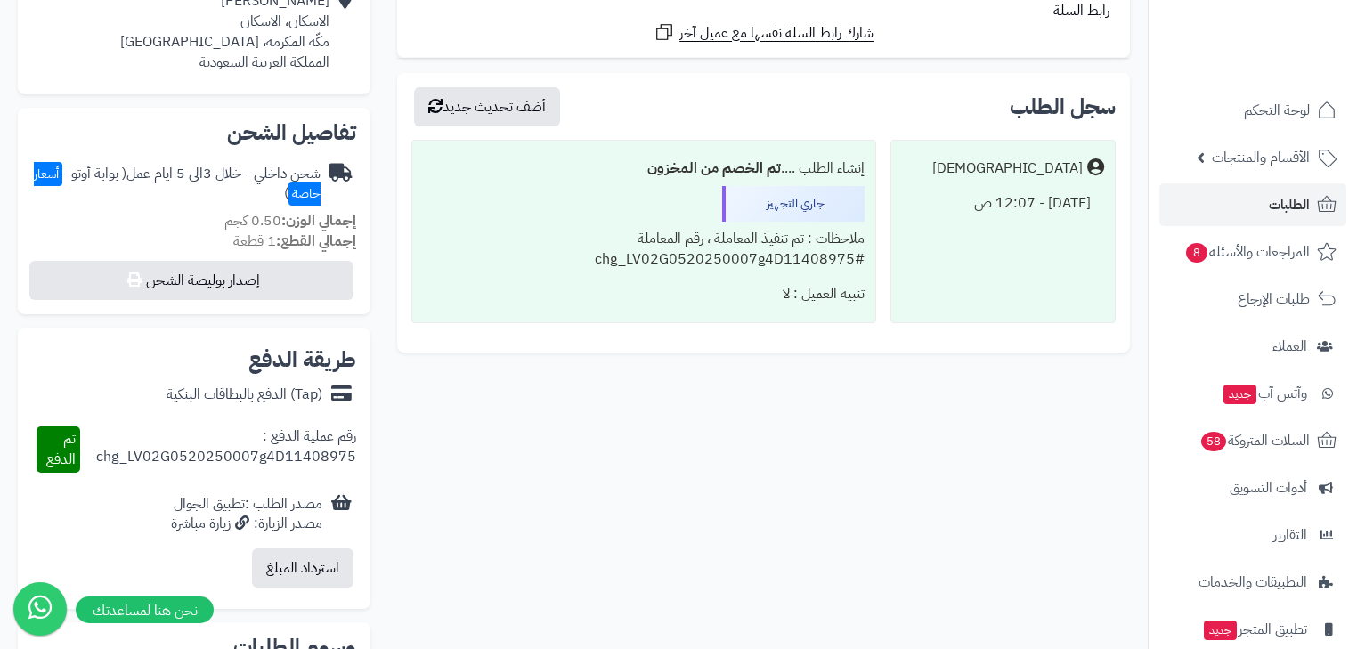
scroll to position [641, 0]
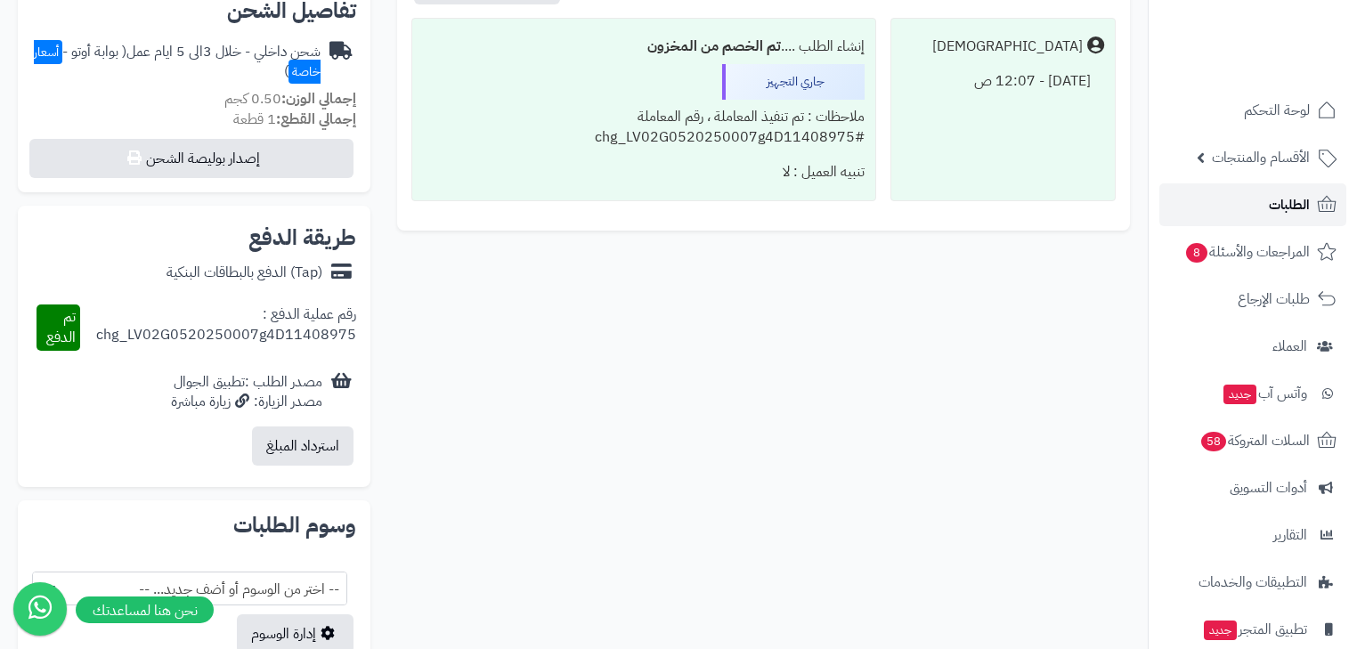
click at [1281, 210] on span "الطلبات" at bounding box center [1289, 204] width 41 height 25
